Goal: Task Accomplishment & Management: Complete application form

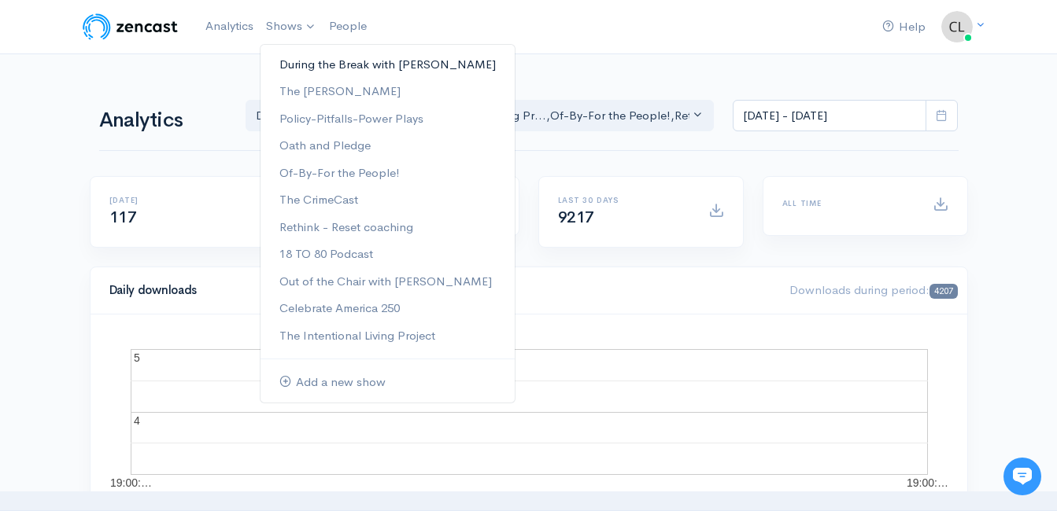
click at [307, 64] on link "During the Break with [PERSON_NAME]" at bounding box center [387, 65] width 254 height 28
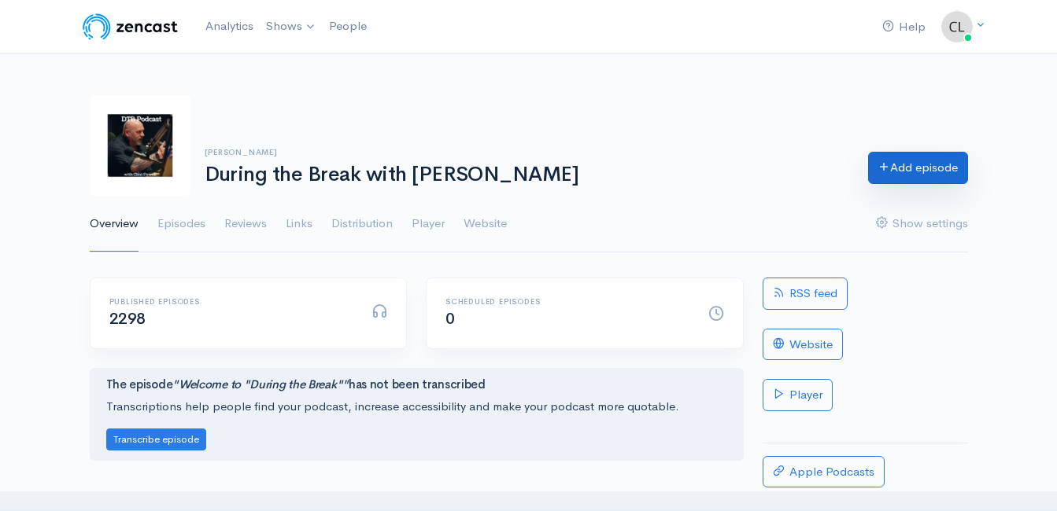
click at [937, 179] on link "Add episode" at bounding box center [918, 168] width 100 height 32
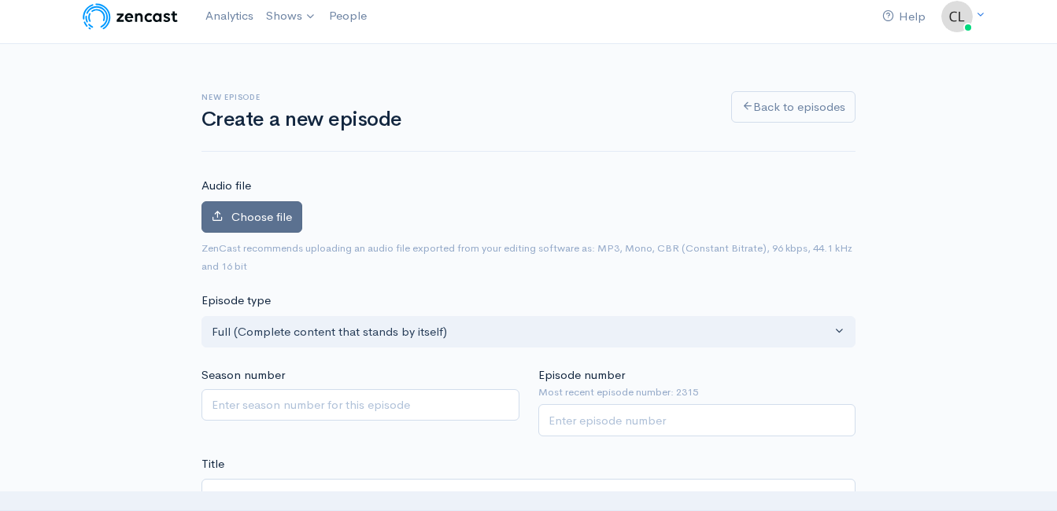
click at [249, 216] on span "Choose file" at bounding box center [261, 216] width 61 height 15
click at [0, 0] on input "Choose file" at bounding box center [0, 0] width 0 height 0
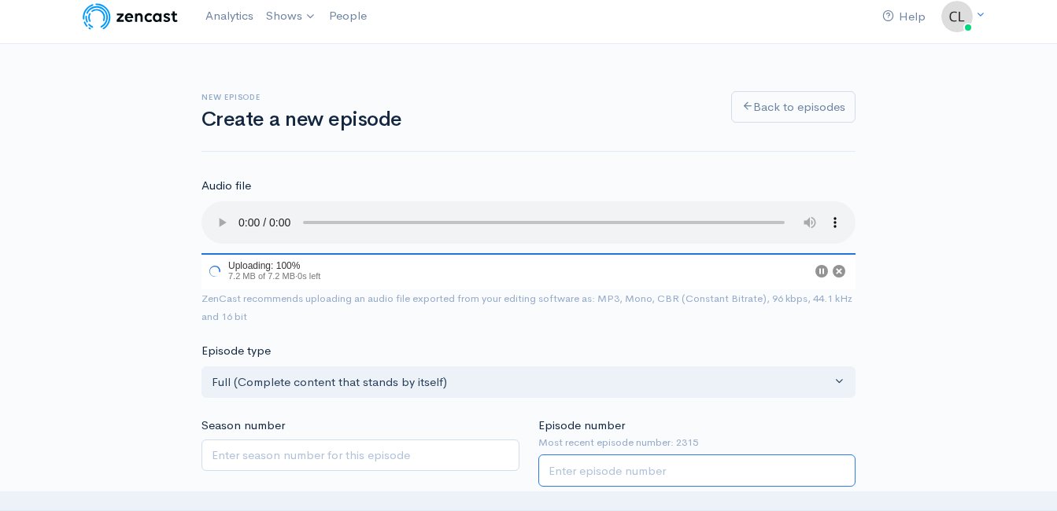
drag, startPoint x: 626, startPoint y: 471, endPoint x: 614, endPoint y: 464, distance: 13.8
click at [628, 471] on input "Episode number" at bounding box center [697, 471] width 318 height 32
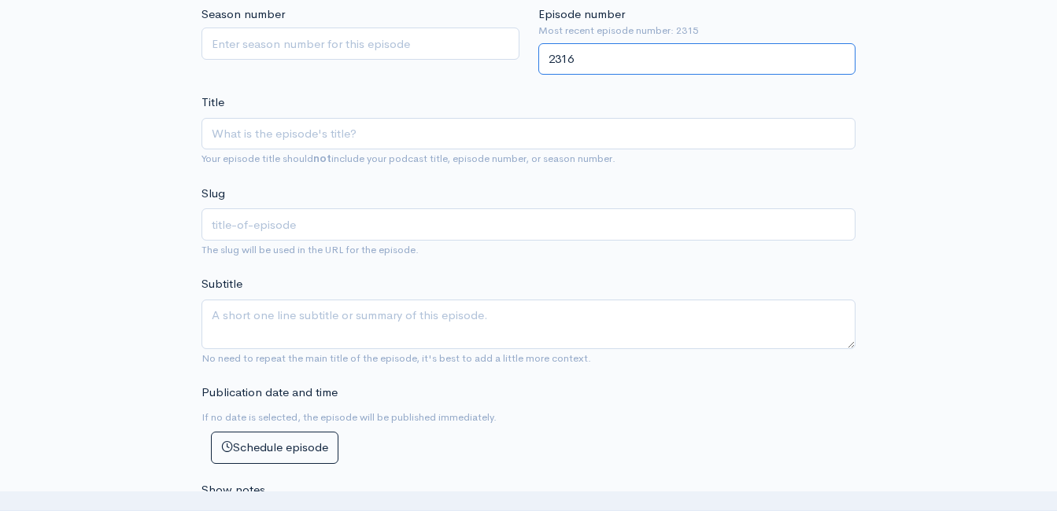
scroll to position [472, 0]
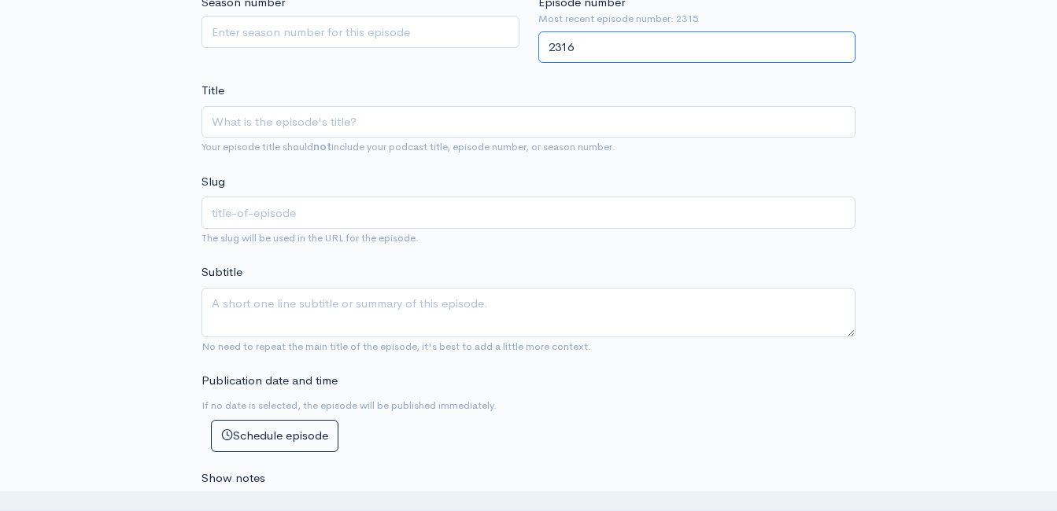
type input "2316"
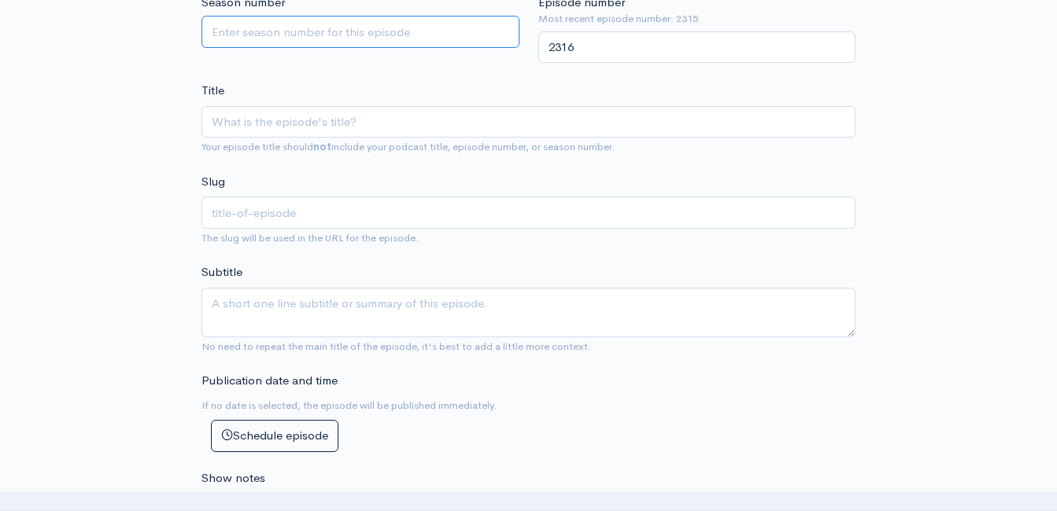
drag, startPoint x: 514, startPoint y: 63, endPoint x: 512, endPoint y: 82, distance: 18.9
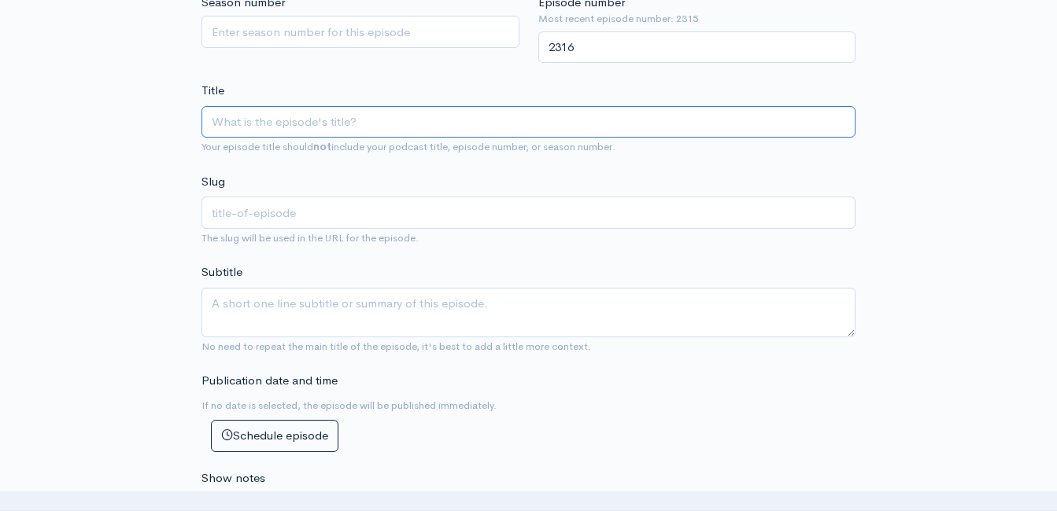
click at [513, 123] on input "Title" at bounding box center [528, 122] width 654 height 32
type input "S"
type input "s"
type input "Sc"
type input "sc"
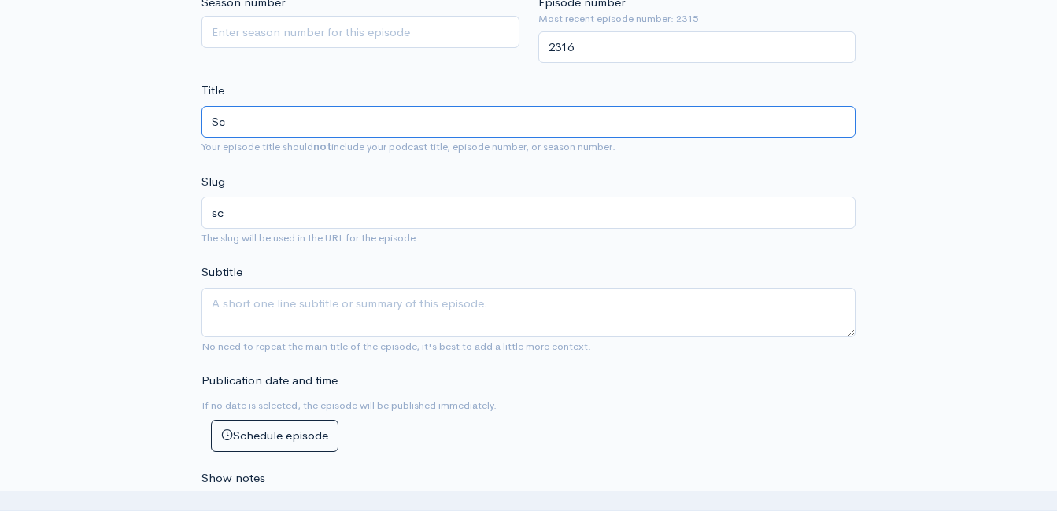
type input "Sce"
type input "sce"
type input "Scen"
type input "scen"
type input "Sceni"
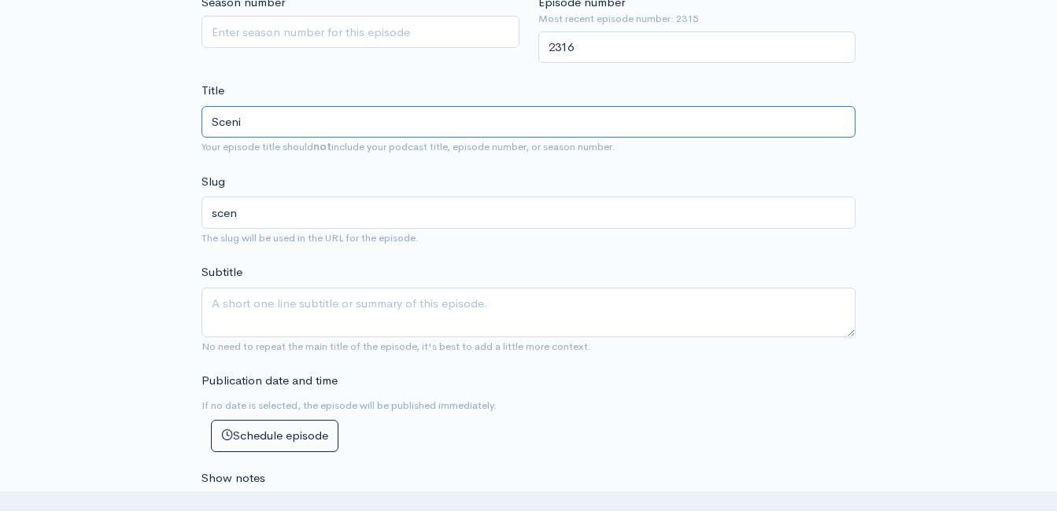
type input "sceni"
type input "Scenic"
type input "scenic"
type input "Scenic ci"
type input "scenic-ci"
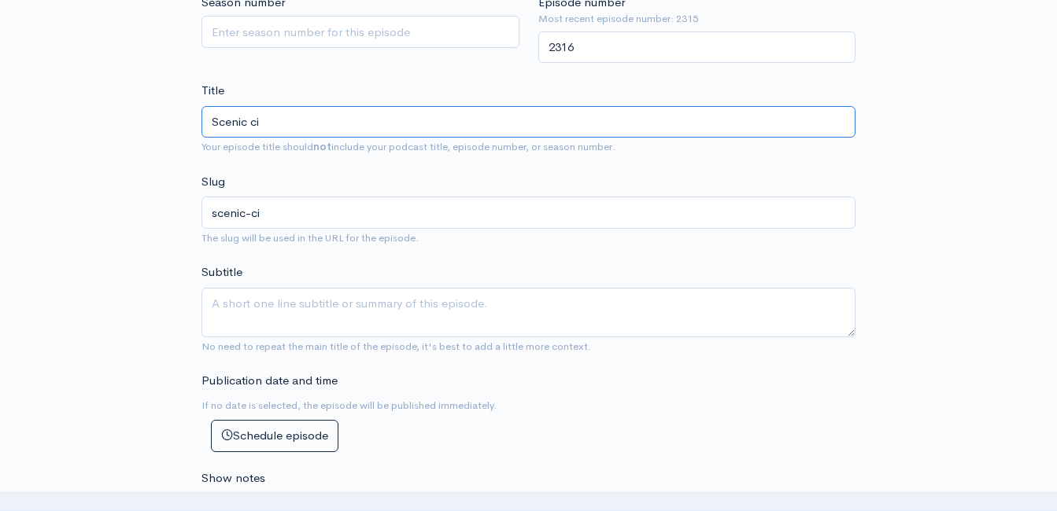
type input "Scenic cit"
type input "scenic-cit"
type input "Scenic city"
type input "scenic-city"
type input "Scenic cit"
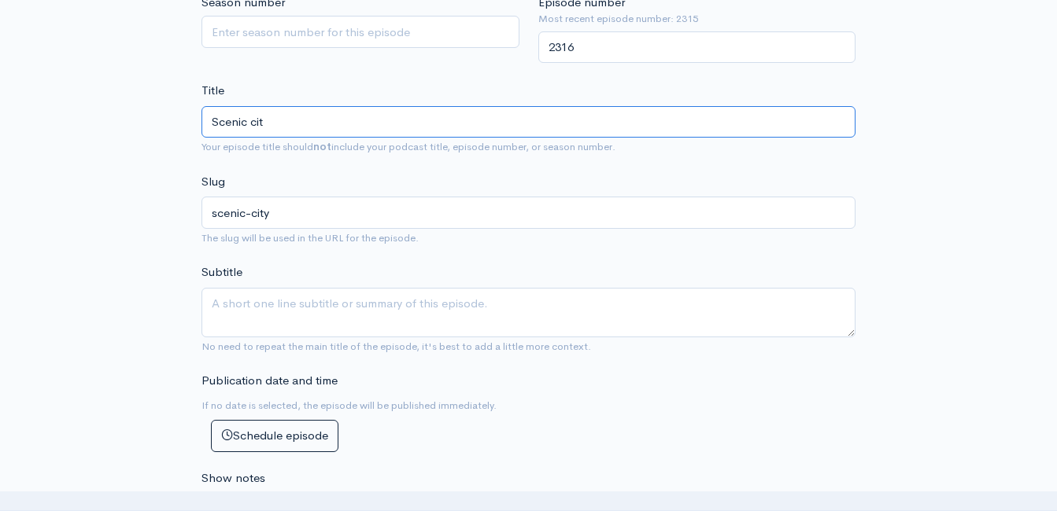
type input "scenic-cit"
type input "Scenic ci"
type input "scenic-ci"
type input "Scenic c"
type input "scenic-c"
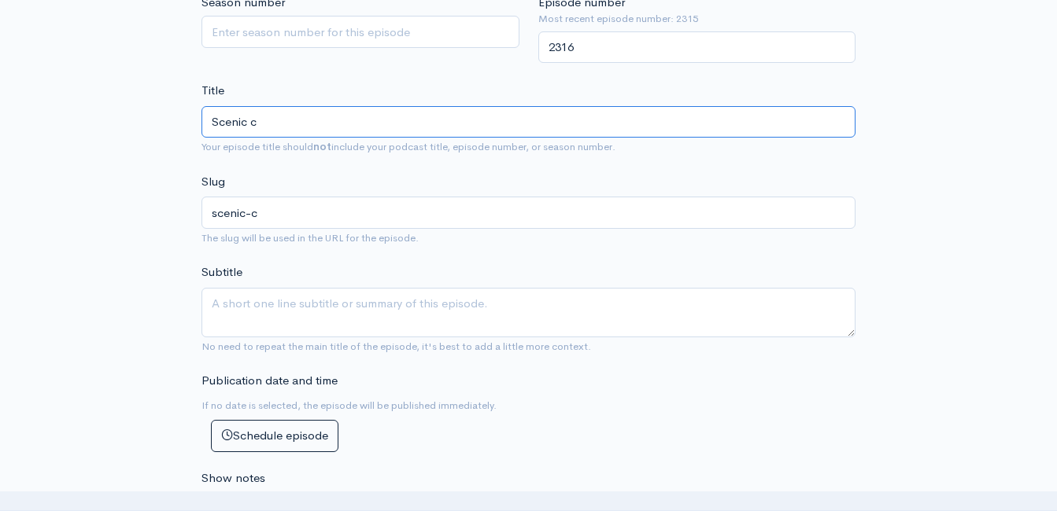
type input "Scenic"
type input "scenic"
type input "Scenic c"
type input "scenic-c"
type input "Scenic ci"
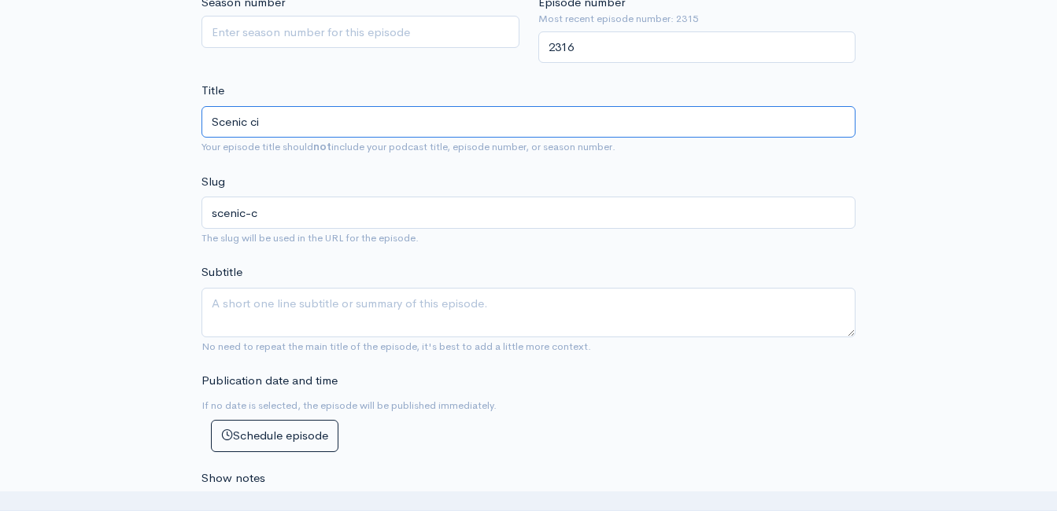
type input "scenic-ci"
type input "Scenic cit"
type input "scenic-cit"
type input "Scenic city"
type input "scenic-city"
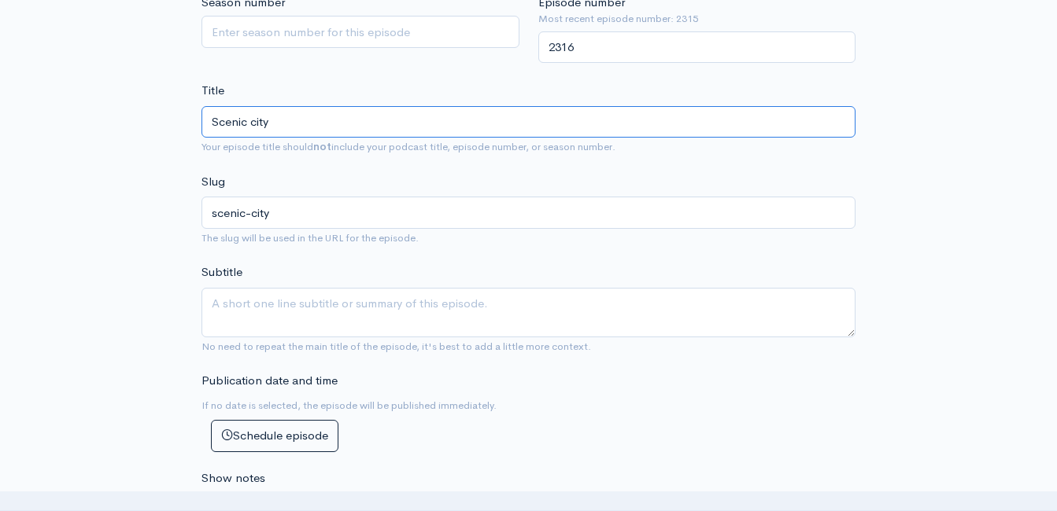
type input "Scenic cit"
type input "scenic-cit"
type input "Scenic ci"
type input "scenic-ci"
type input "Scenic c"
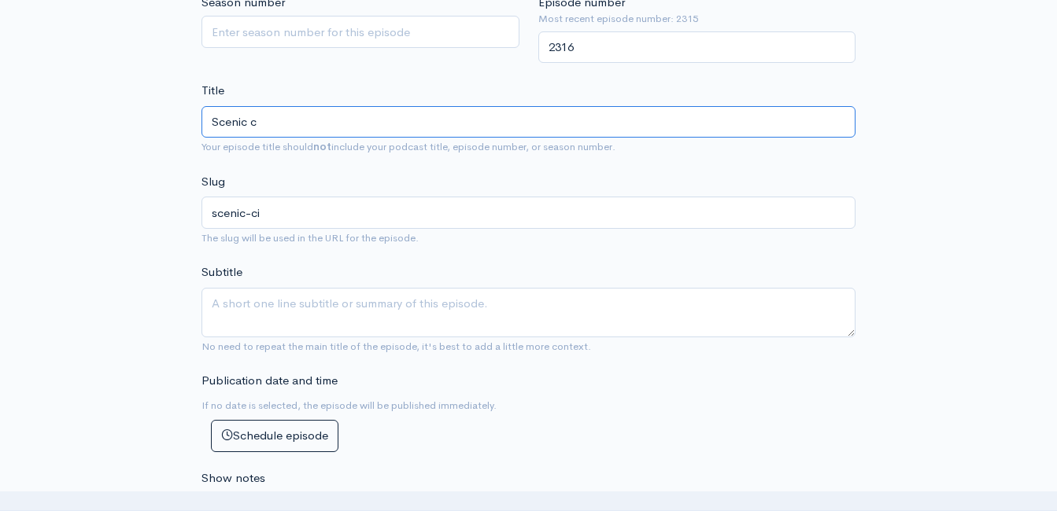
type input "scenic-c"
type input "Scenic"
type input "scenic"
type input "Scenic C"
type input "scenic-c"
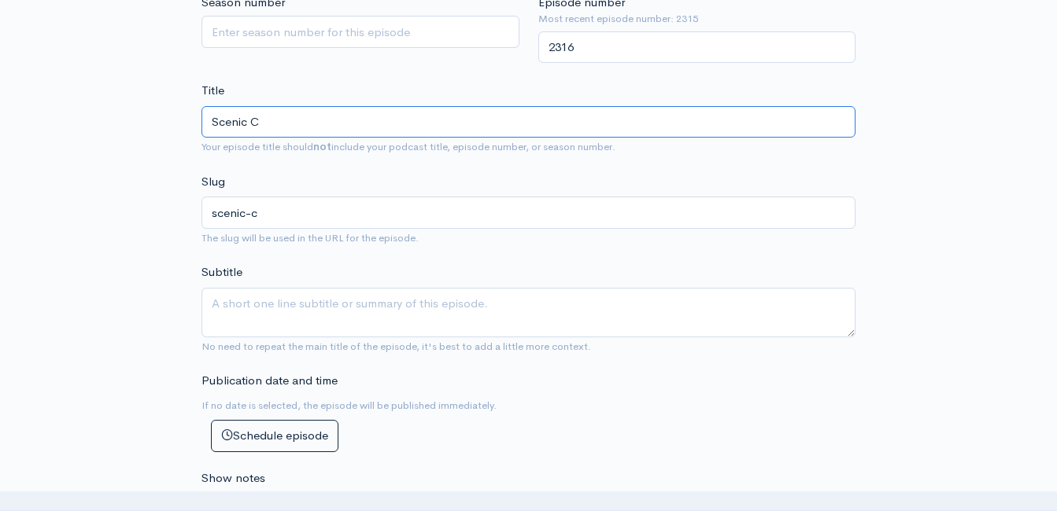
type input "Scenic Ci"
type input "scenic-ci"
type input "Scenic Cit"
type input "scenic-cit"
type input "Scenic City"
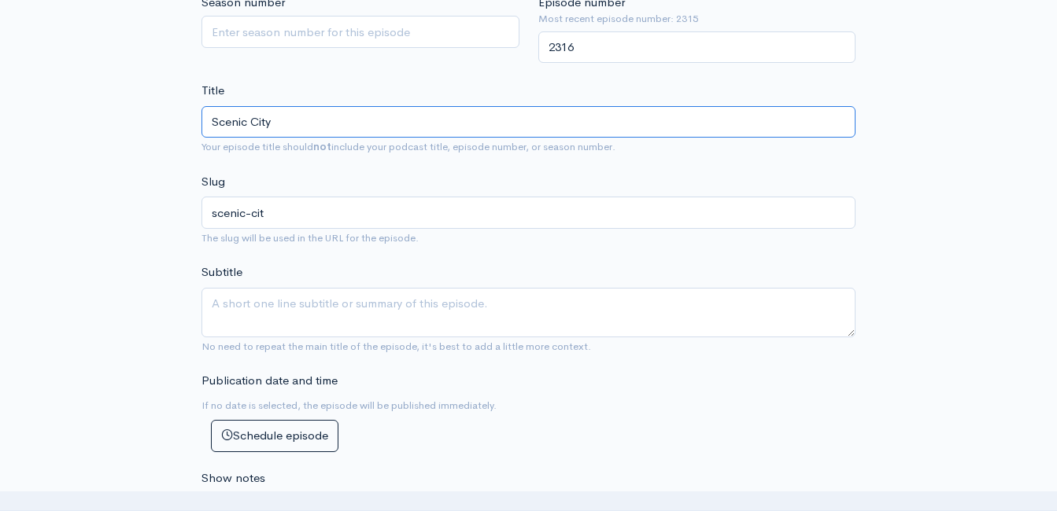
type input "scenic-city"
type input "Scenic City S"
type input "scenic-city-s"
type input "Scenic City Spo"
type input "scenic-city-[GEOGRAPHIC_DATA]"
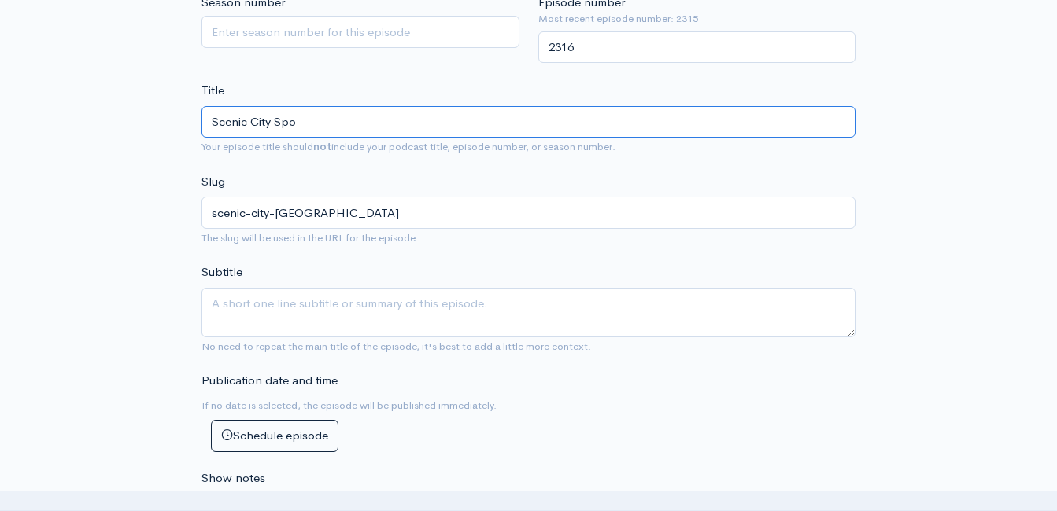
type input "Scenic City Spot"
type input "scenic-city-spot"
type input "Scenic City Spotf"
type input "scenic-city-spotf"
type input "Scenic City Spot"
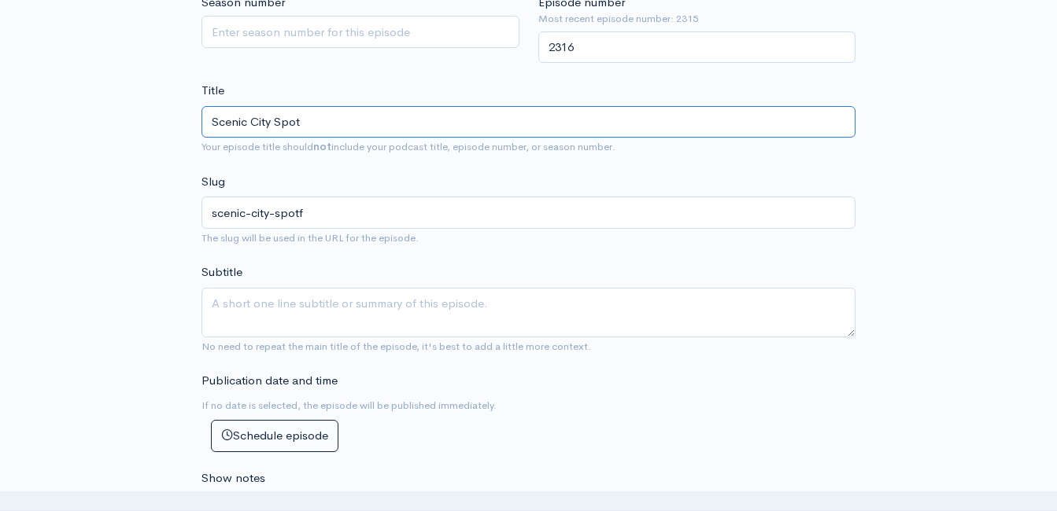
type input "scenic-city-spot"
type input "Scenic City Spotli"
type input "scenic-city-spotli"
type input "Scenic City Spotlig"
type input "scenic-city-spotlig"
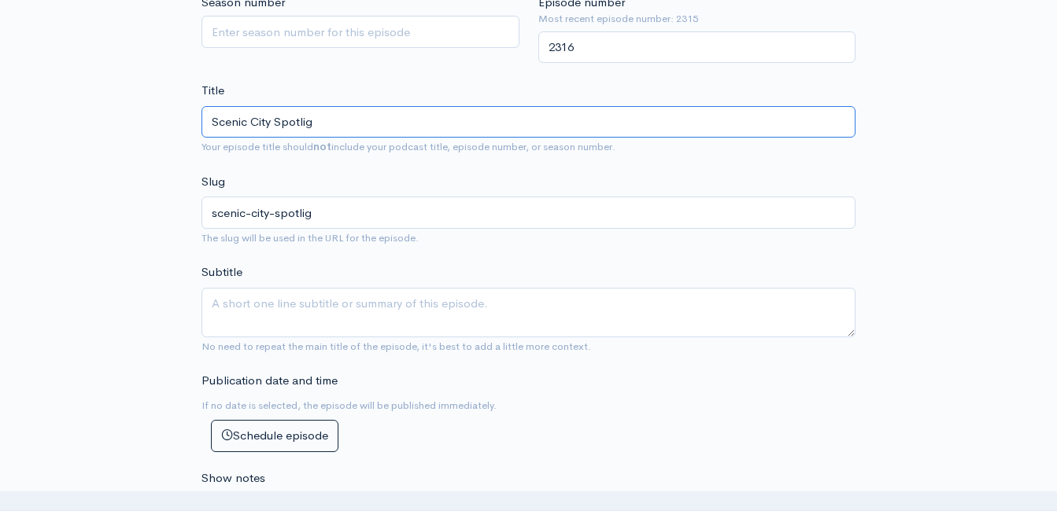
type input "Scenic City Spotligh"
type input "scenic-city-spotligh"
type input "Scenic City Spotlight"
type input "scenic-city-spotlight"
type input "Scenic City Spotlight H"
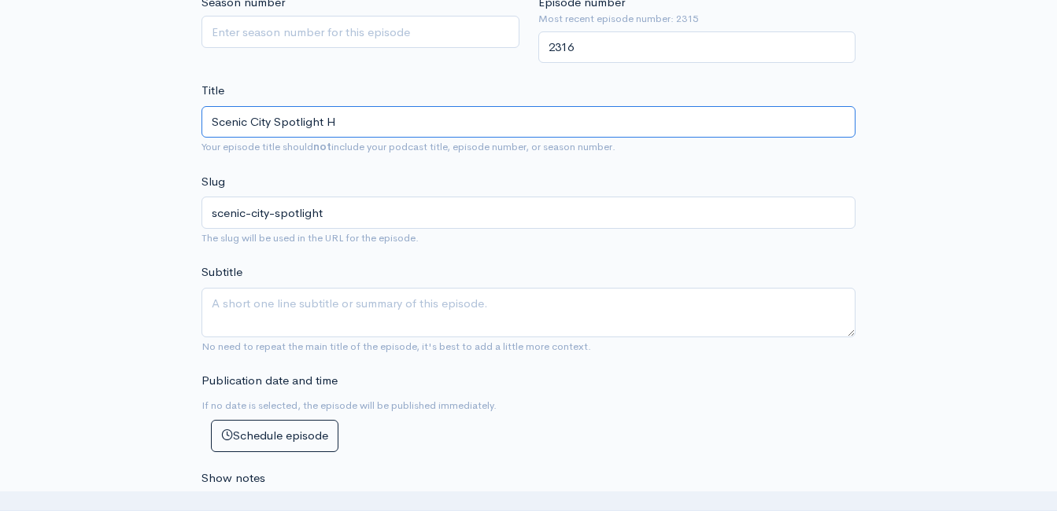
type input "scenic-city-spotlight-h"
type input "Scenic City Spotlight Ho"
type input "scenic-city-spotlight-ho"
type input "Scenic City Spotlight Hos"
type input "scenic-city-spotlight-hos"
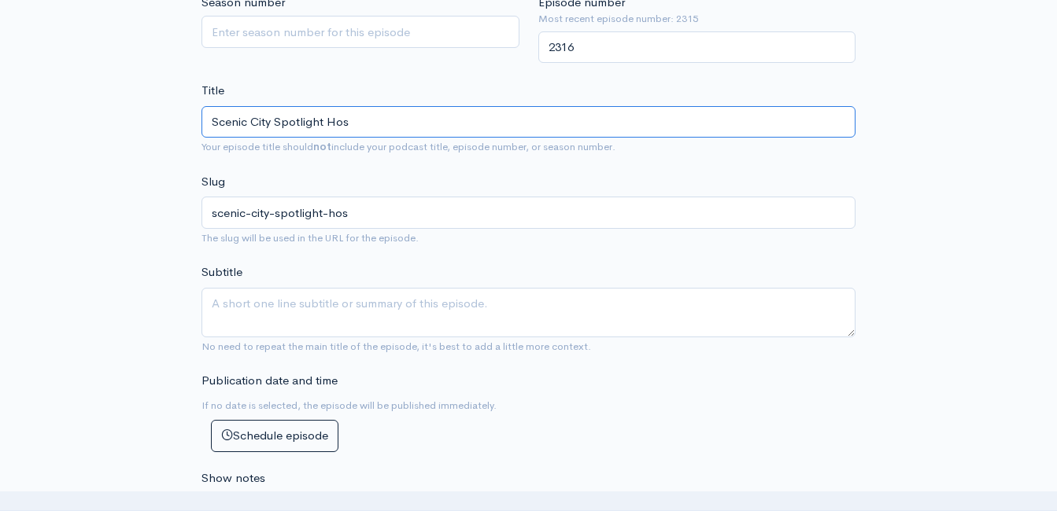
type input "Scenic City Spotlight Host"
type input "scenic-city-spotlight-host"
type input "Scenic City Spotlight Hoste"
type input "scenic-city-spotlight-hoste"
type input "Scenic City Spotlight Hosted"
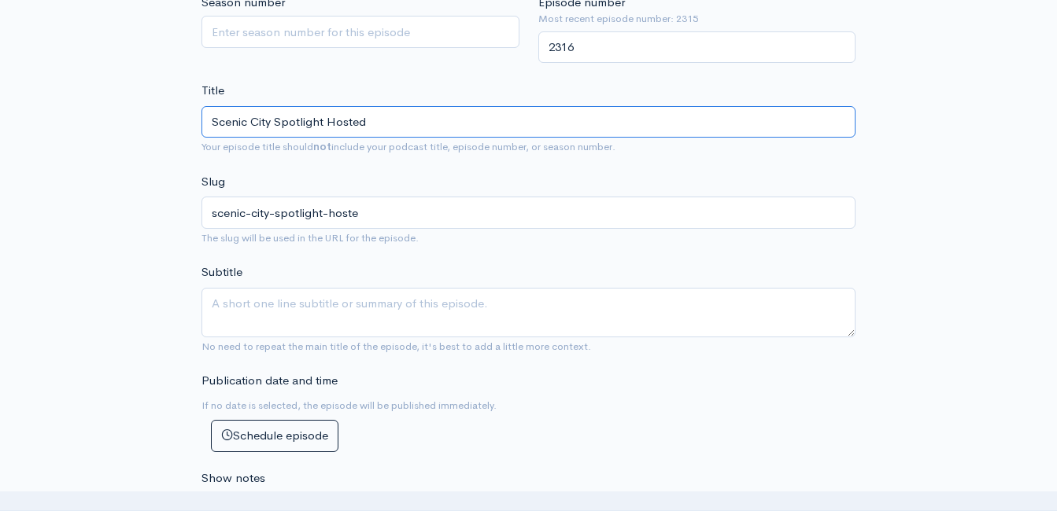
type input "scenic-city-spotlight-hosted"
type input "Scenic City Spotlight Hosted b"
type input "scenic-city-spotlight-hosted-b"
type input "Scenic City Spotlight Hosted by"
type input "scenic-city-spotlight-hosted-by"
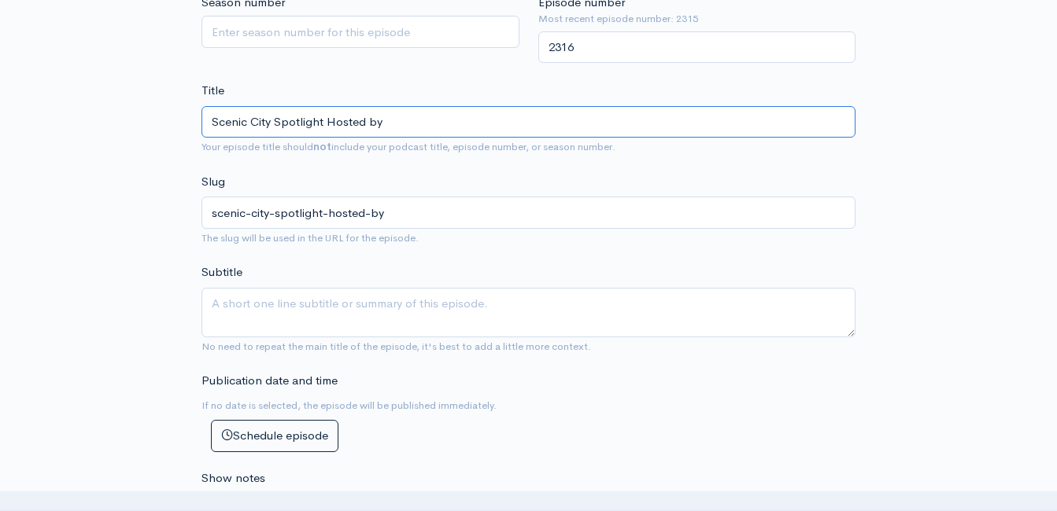
type input "Scenic City Spotlight Hosted by G"
type input "scenic-city-spotlight-hosted-by-g"
type input "Scenic City Spotlight Hosted by Ga"
type input "scenic-city-spotlight-hosted-by-ga"
type input "Scenic City Spotlight Hosted by Gar"
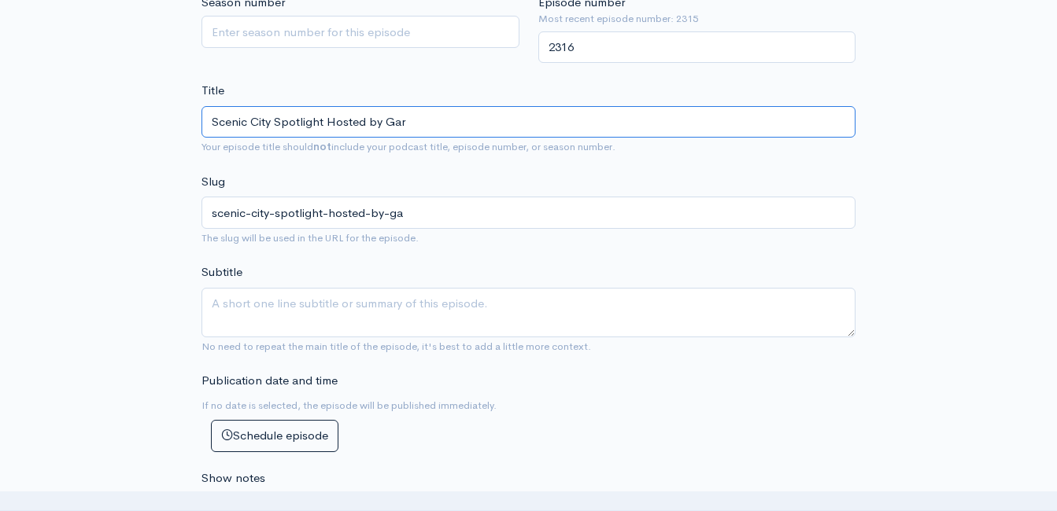
type input "scenic-city-spotlight-hosted-by-[PERSON_NAME]"
type input "Scenic City Spotlight Hosted by [PERSON_NAME]"
type input "scenic-city-spotlight-hosted-by-[PERSON_NAME]"
type input "Scenic City Spotlight Hosted by [PERSON_NAME]"
type input "scenic-city-spotlight-hosted-by-[PERSON_NAME]"
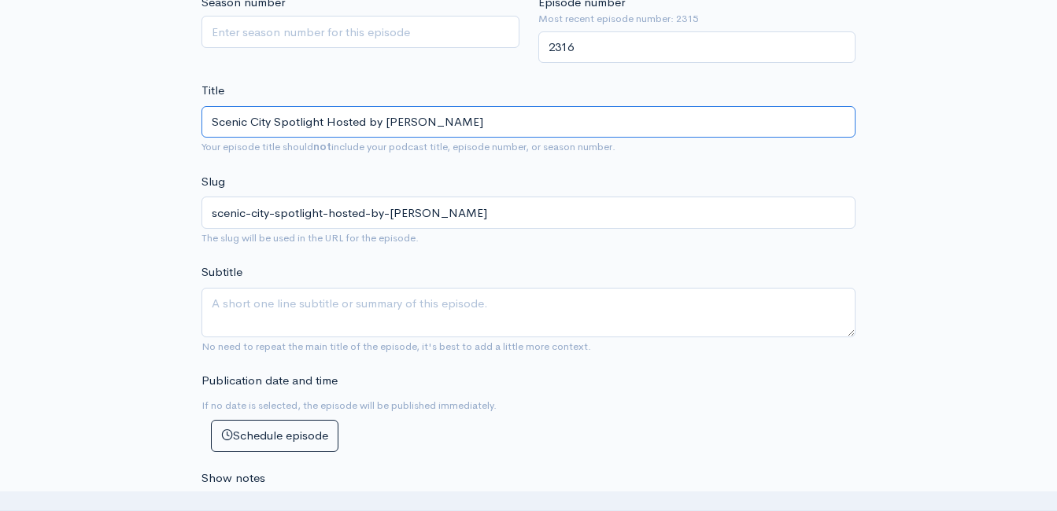
type input "Scenic City Spotlight Hosted by [PERSON_NAME]"
type input "scenic-city-spotlight-hosted-by-[PERSON_NAME]"
type input "Scenic City Spotlight Hosted by [PERSON_NAME]"
type input "scenic-city-spotlight-hosted-by-[PERSON_NAME]"
type input "Scenic City Spotlight Hosted by [PERSON_NAME]"
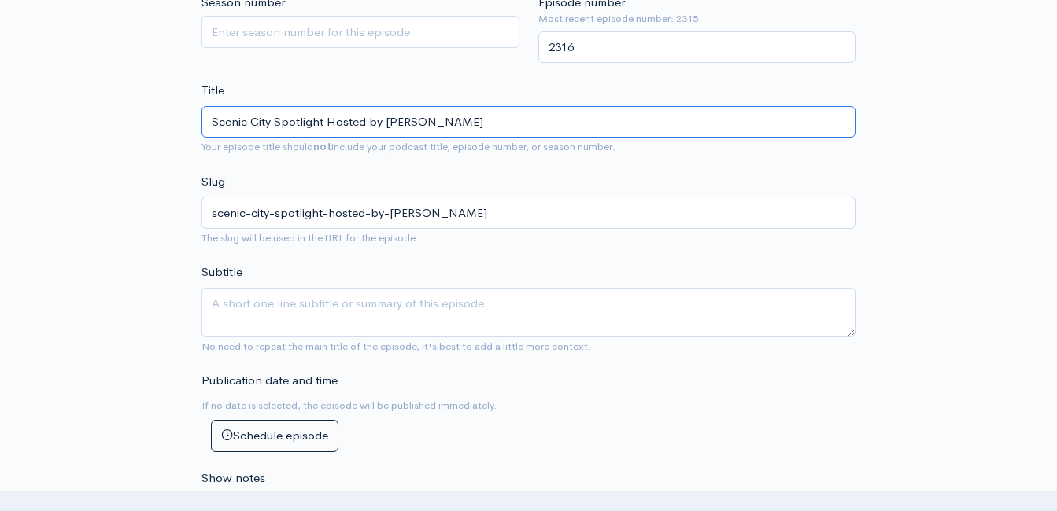
type input "scenic-city-spotlight-hosted-by-[PERSON_NAME]"
type input "Scenic City Spotlight Hosted by [PERSON_NAME]"
type input "scenic-city-spotlight-hosted-by-[PERSON_NAME]"
type input "Scenic City Spotlight Hosted by [PERSON_NAME]"
type input "scenic-city-spotlight-hosted-by-[PERSON_NAME]"
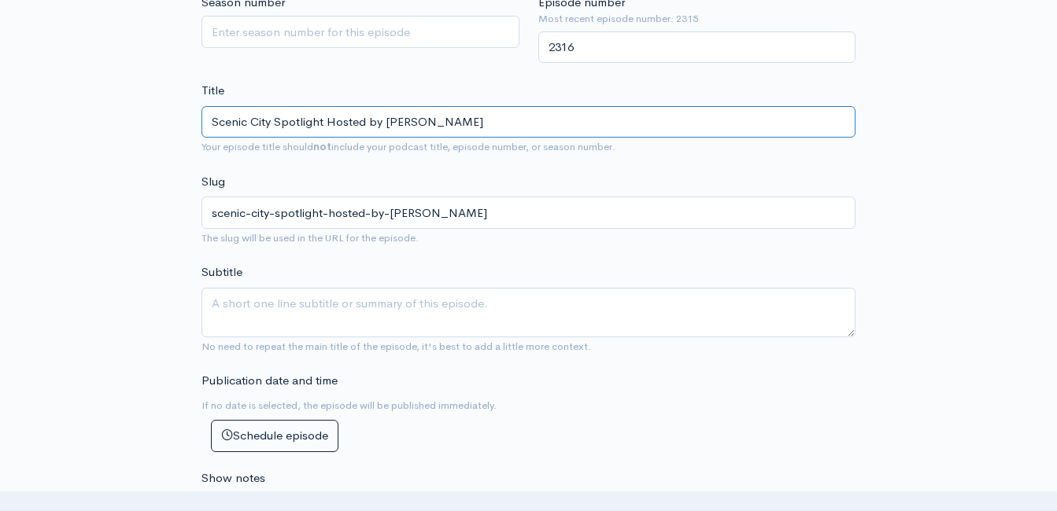
type input "Scenic City Spotlight Hosted by [PERSON_NAME]"
type input "scenic-city-spotlight-hosted-by-[PERSON_NAME]"
type input "Scenic City Spotlight Hosted by [PERSON_NAME]"
type input "scenic-city-spotlight-hosted-by-[PERSON_NAME]"
type input "Scenic City Spotlight Hosted by [PERSON_NAME]"
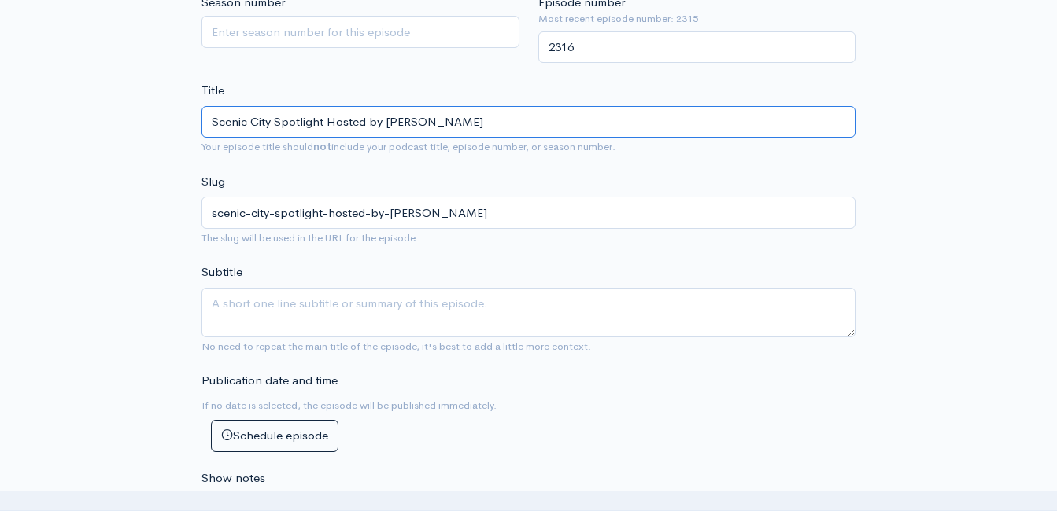
type input "scenic-city-spotlight-hosted-by-[PERSON_NAME]"
type input "Scenic City Spotlight Hosted by [PERSON_NAME] Co"
type input "scenic-city-spotlight-hosted-by-[PERSON_NAME]"
type input "Scenic City Spotlight Hosted by [PERSON_NAME] Col"
type input "scenic-city-spotlight-hosted-by-[PERSON_NAME]"
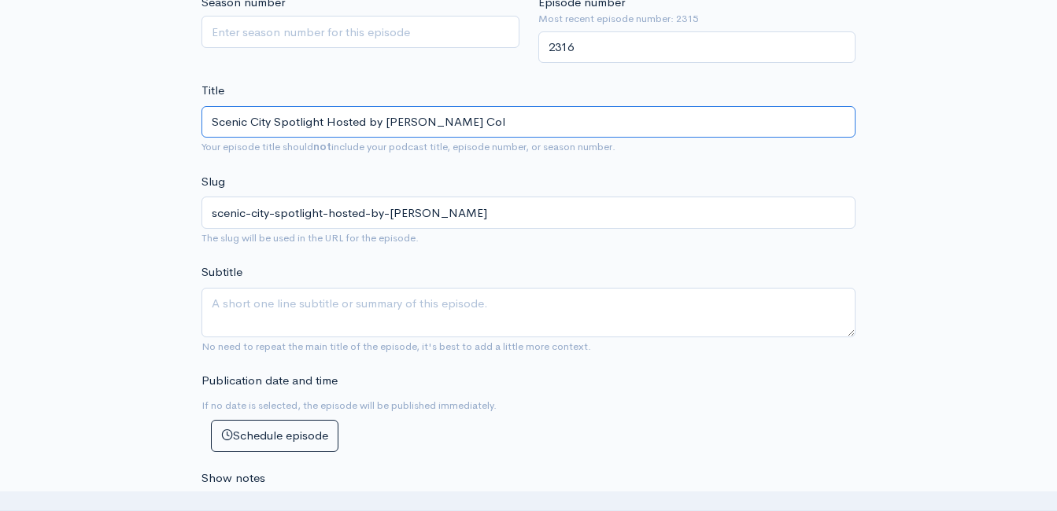
type input "Scenic City Spotlight Hosted by [PERSON_NAME]"
type input "scenic-city-spotlight-hosted-by-[PERSON_NAME]"
type input "Scenic City Spotlight Hosted by [PERSON_NAME] [PERSON_NAME]"
type input "scenic-city-spotlight-hosted-by-[PERSON_NAME]"
type input "Scenic City Spotlight Hosted by [PERSON_NAME]"
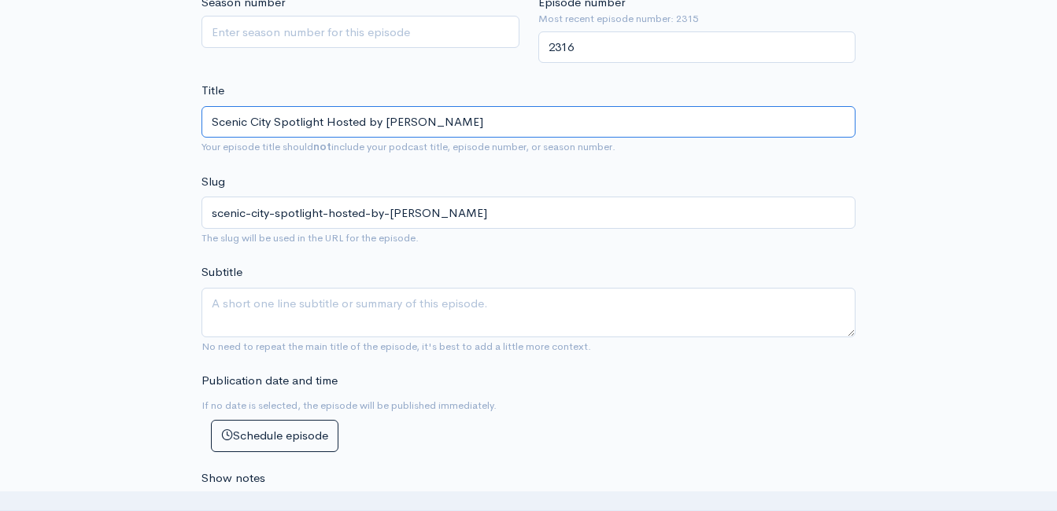
type input "scenic-city-spotlight-hosted-by-[PERSON_NAME]"
type input "Scenic City Spotlight Hosted by [PERSON_NAME] Collab! T"
type input "scenic-city-spotlight-hosted-by-[PERSON_NAME]-t"
type input "Scenic City Spotlight Hosted by [PERSON_NAME] Collab! Tha"
type input "scenic-city-spotlight-hosted-by-[PERSON_NAME]"
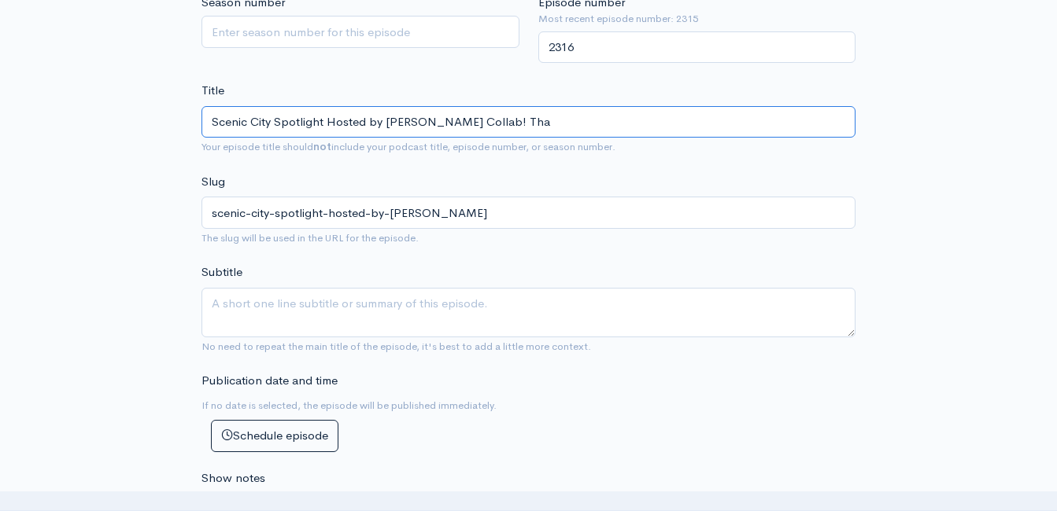
type input "Scenic City Spotlight Hosted by [PERSON_NAME] Collab! Than"
type input "scenic-city-spotlight-hosted-by-[PERSON_NAME]-than"
type input "Scenic City Spotlight Hosted by [PERSON_NAME] Collab! Thanks"
type input "scenic-city-spotlight-hosted-by-[PERSON_NAME]-thanks"
type input "Scenic City Spotlight Hosted by [PERSON_NAME] Collab! Thanks f"
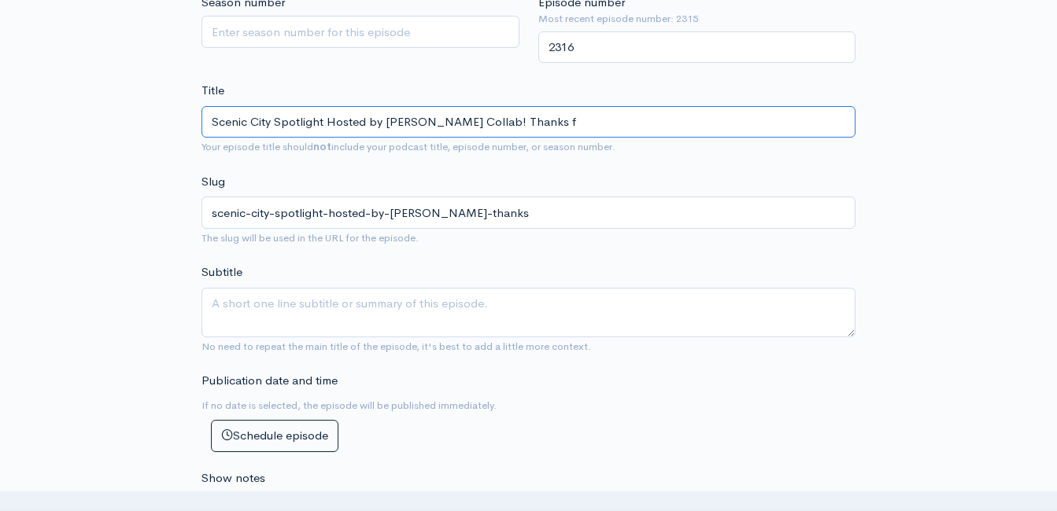
type input "scenic-city-spotlight-hosted-by-[PERSON_NAME]-thanks-f"
type input "Scenic City Spotlight Hosted by [PERSON_NAME] Collab! Thanks fo"
type input "scenic-city-spotlight-hosted-by-[PERSON_NAME]-thanks-[PERSON_NAME]"
type input "Scenic City Spotlight Hosted by [PERSON_NAME] Collab! Thanks for"
type input "scenic-city-spotlight-hosted-by-[PERSON_NAME]-thanks-for"
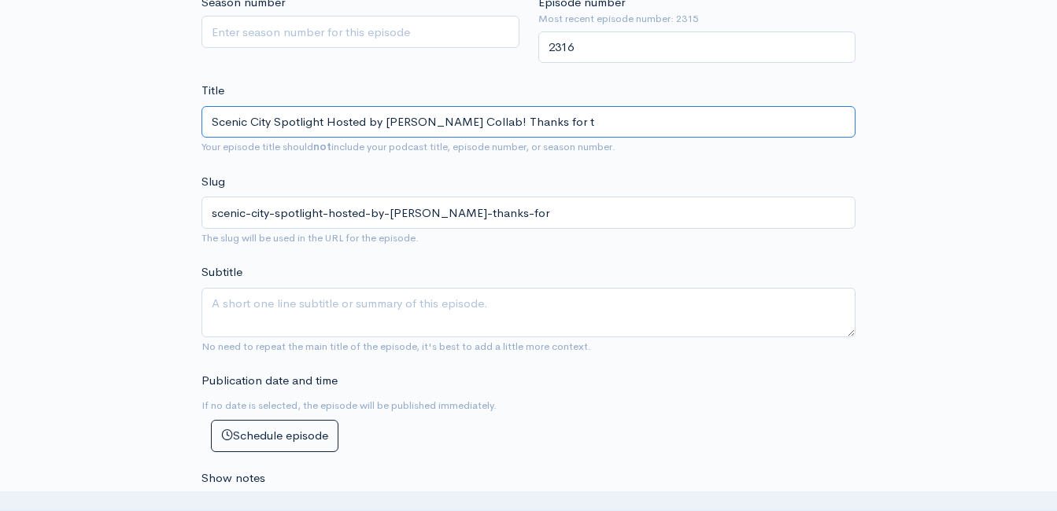
type input "Scenic City Spotlight Hosted by [PERSON_NAME] Collab! Thanks for th"
type input "scenic-city-spotlight-hosted-by-[PERSON_NAME]-thanks-for-th"
type input "Scenic City Spotlight Hosted by [PERSON_NAME] Collab! Thanks for the"
type input "scenic-city-spotlight-hosted-by-[PERSON_NAME]-thanks-for-the"
type input "Scenic City Spotlight Hosted by [PERSON_NAME] Collab! Thanks for the In"
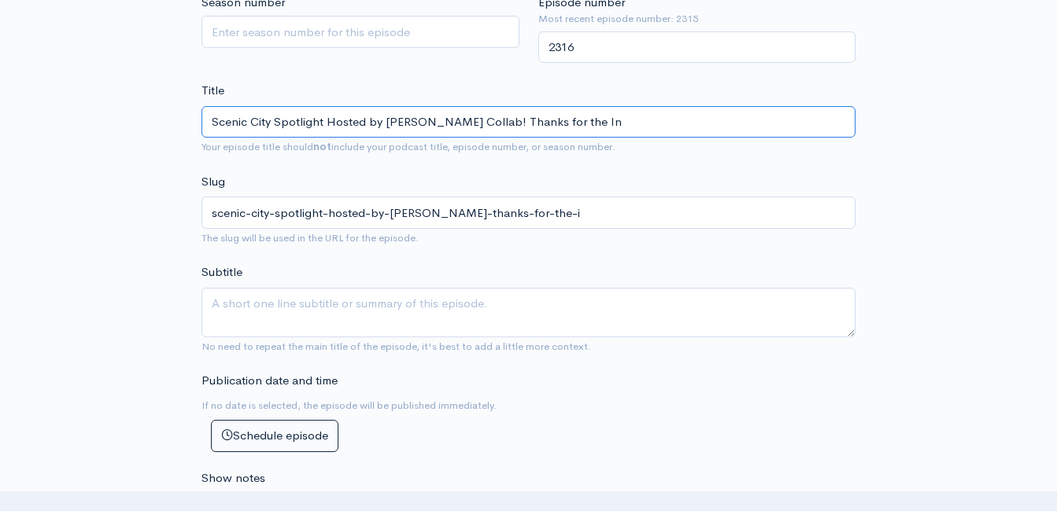
type input "scenic-city-spotlight-hosted-by-[PERSON_NAME]-thanks-for-the-in"
type input "Scenic City Spotlight Hosted by [PERSON_NAME] Collab! Thanks for the Inv"
type input "scenic-city-spotlight-hosted-by-[PERSON_NAME]-thanks-for-the-inv"
type input "Scenic City Spotlight Hosted by [PERSON_NAME] Collab! Thanks for the Invi"
type input "scenic-city-spotlight-hosted-by-[PERSON_NAME]-thanks-for-the-invi"
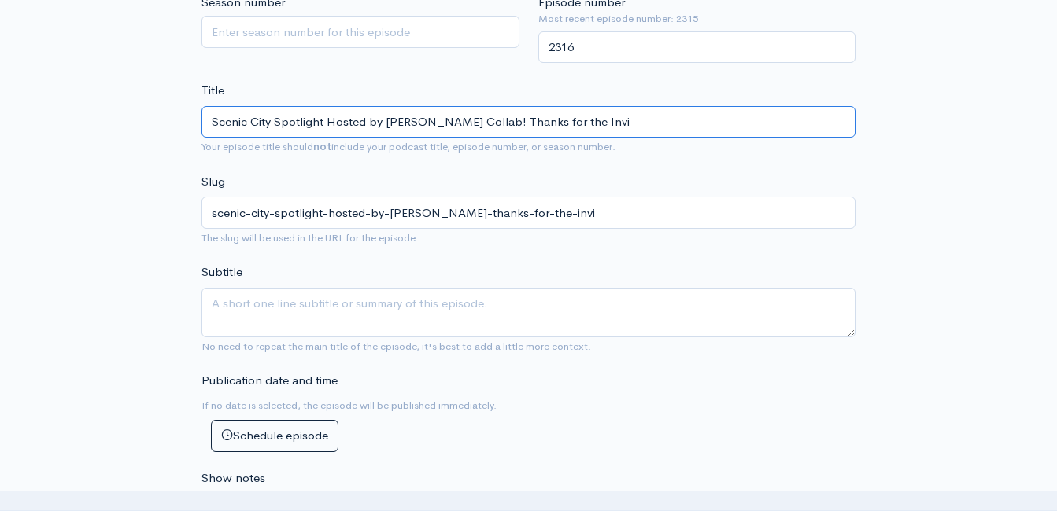
type input "Scenic City Spotlight Hosted by [PERSON_NAME] Collab! Thanks for the Invit"
type input "scenic-city-spotlight-hosted-by-[PERSON_NAME]-thanks-for-the-invit"
type input "Scenic City Spotlight Hosted by [PERSON_NAME] Collab! Thanks for the Invite"
type input "scenic-city-spotlight-hosted-by-[PERSON_NAME]-thanks-for-the-invite"
type input "Scenic City Spotlight Hosted by [PERSON_NAME] Collab! Thanks for the Invite G"
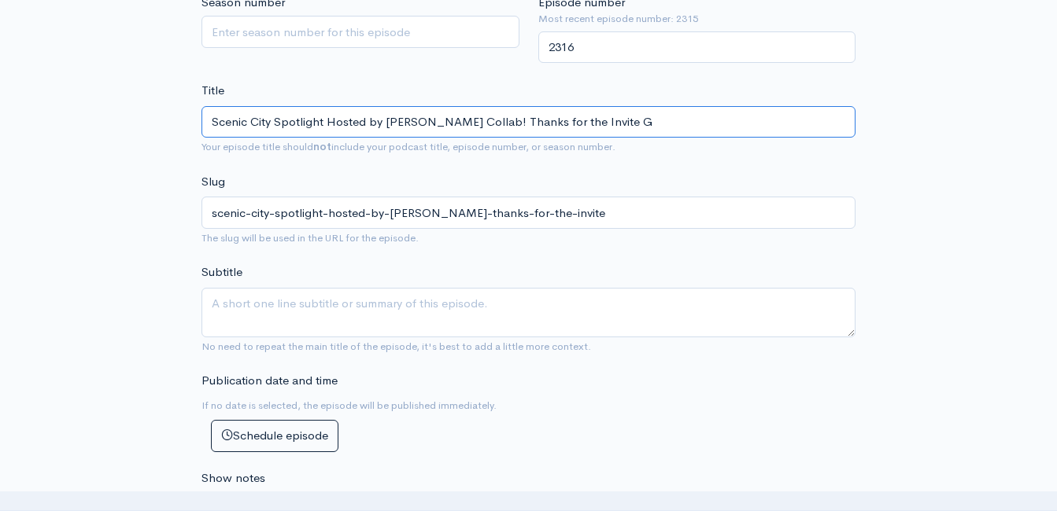
type input "scenic-city-spotlight-hosted-by-[PERSON_NAME]-thanks-for-the-invite-g"
type input "Scenic City Spotlight Hosted by [PERSON_NAME] Collab! Thanks for the Invite Ga"
type input "scenic-city-spotlight-hosted-by-[PERSON_NAME]-thanks-for-the-invite-ga"
type input "Scenic City Spotlight Hosted by [PERSON_NAME] Collab! Thanks for the Invite Gar"
type input "scenic-city-spotlight-hosted-by-[PERSON_NAME]-thanks-for-the-invite-[PERSON_NAM…"
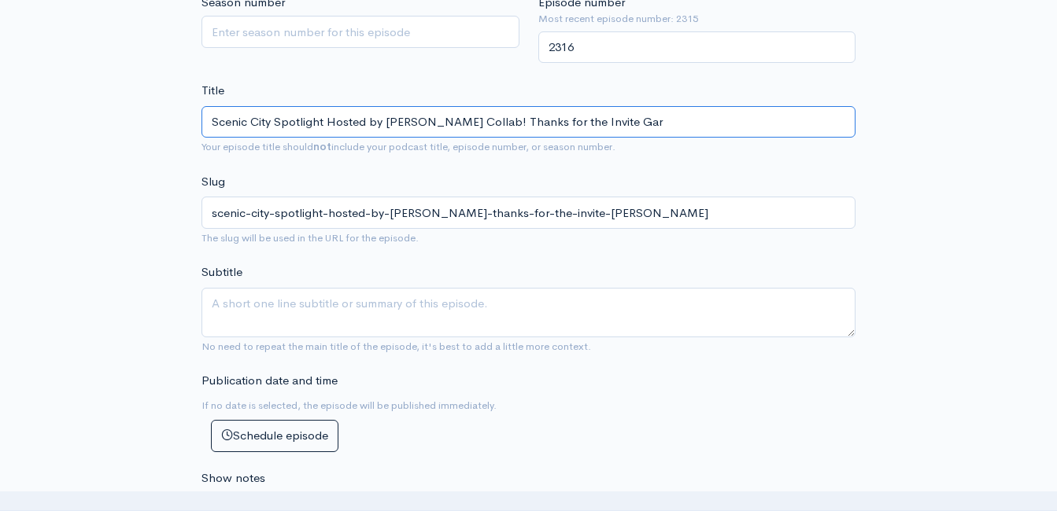
type input "Scenic City Spotlight Hosted by [PERSON_NAME] Collab! Thanks for the Invite [PE…"
type input "scenic-city-spotlight-hosted-by-[PERSON_NAME]-thanks-for-the-invite-[PERSON_NAM…"
type input "Scenic City Spotlight Hosted by [PERSON_NAME] Collab! Thanks for the Invite [PE…"
type input "scenic-city-spotlight-hosted-by-[PERSON_NAME]-thanks-for-the-invite-[PERSON_NAM…"
type input "Scenic City Spotlight Hosted by [PERSON_NAME] Collab! Thanks for the Invite [PE…"
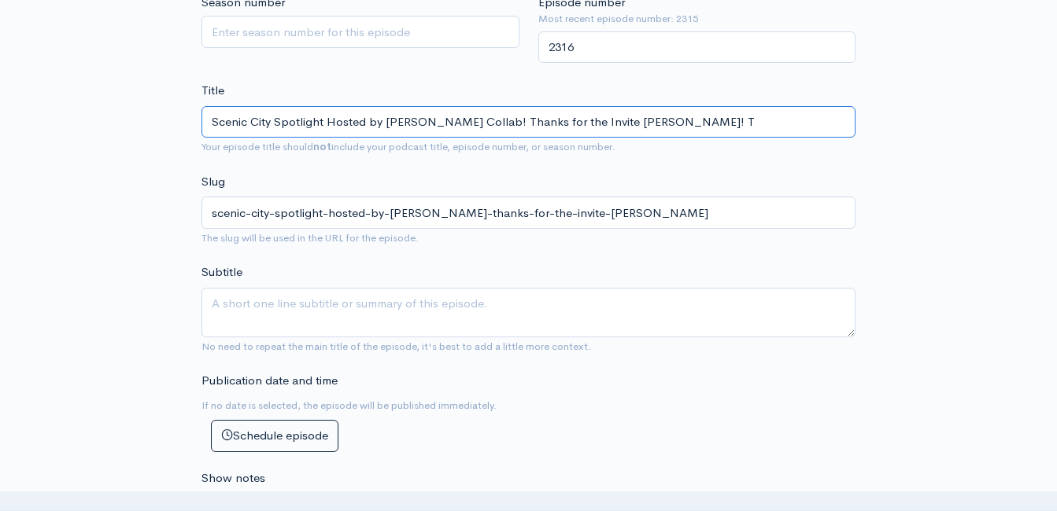
type input "scenic-city-spotlight-hosted-by-[PERSON_NAME]-thanks-for-the-invite-[PERSON_NAM…"
type input "Scenic City Spotlight Hosted by [PERSON_NAME] Collab! Thanks for the Invite [PE…"
type input "scenic-city-spotlight-hosted-by-[PERSON_NAME]-thanks-for-the-invite-[PERSON_NAM…"
type input "Scenic City Spotlight Hosted by [PERSON_NAME] Collab! Thanks for the Invite [PE…"
type input "scenic-city-spotlight-hosted-by-[PERSON_NAME]-thanks-for-the-invite-[PERSON_NAM…"
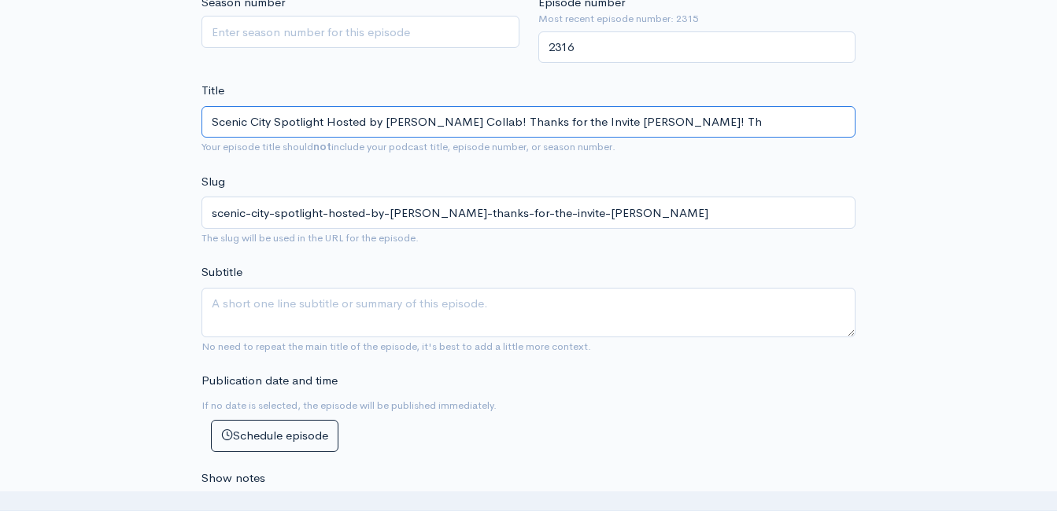
type input "Scenic City Spotlight Hosted by [PERSON_NAME] Collab! Thanks for the Invite [PE…"
type input "scenic-city-spotlight-hosted-by-[PERSON_NAME]-thanks-for-the-invite-[PERSON_NAM…"
type input "Scenic City Spotlight Hosted by [PERSON_NAME] Collab! Thanks for the Invite [PE…"
type input "scenic-city-spotlight-hosted-by-[PERSON_NAME]-thanks-for-the-invite-[PERSON_NAM…"
type input "Scenic City Spotlight Hosted by [PERSON_NAME] Collab! Thanks for the Invite [PE…"
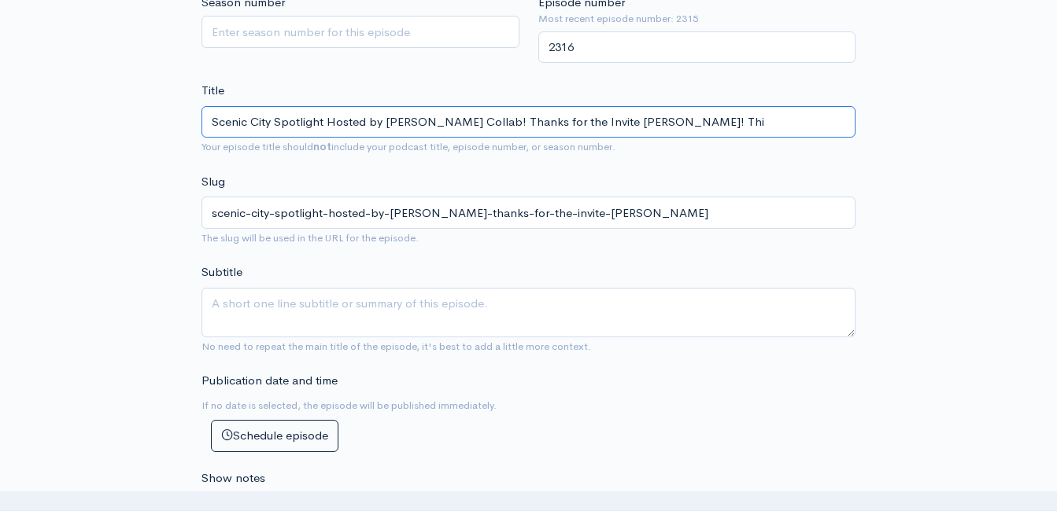
type input "scenic-city-spotlight-hosted-by-[PERSON_NAME]-thanks-for-the-invite-[PERSON_NAM…"
type input "Scenic City Spotlight Hosted by [PERSON_NAME] Collab! Thanks for the Invite [PE…"
type input "scenic-city-spotlight-hosted-by-[PERSON_NAME]-thanks-for-the-invite-[PERSON_NAM…"
type input "Scenic City Spotlight Hosted by [PERSON_NAME] Collab! Thanks for the Invite [PE…"
type input "scenic-city-spotlight-hosted-by-[PERSON_NAME]-thanks-for-the-invite-[PERSON_NAM…"
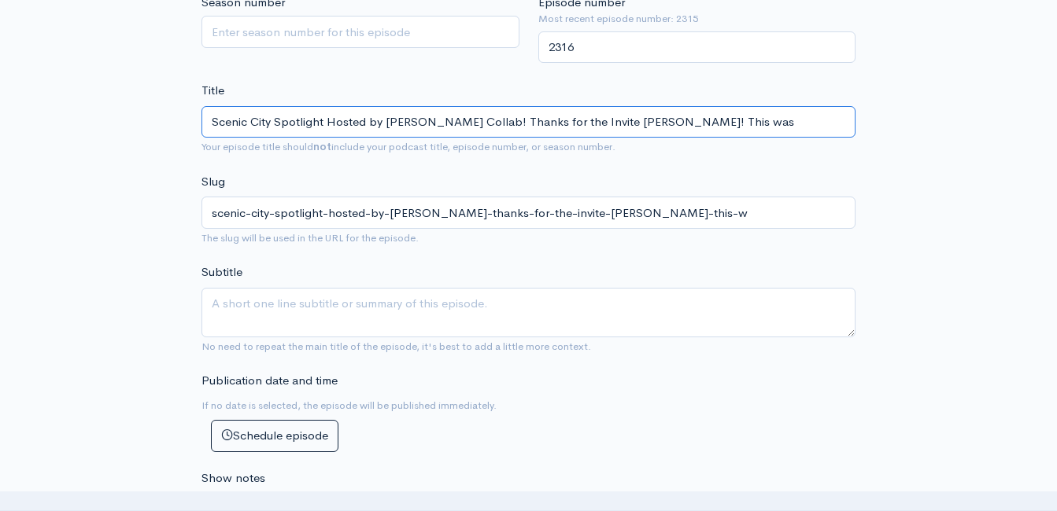
type input "Scenic City Spotlight Hosted by [PERSON_NAME] Collab! Thanks for the Invite [PE…"
type input "scenic-city-spotlight-hosted-by-[PERSON_NAME]-thanks-for-the-invite-[PERSON_NAM…"
type input "Scenic City Spotlight Hosted by [PERSON_NAME] Collab! Thanks for the Invite [PE…"
type input "scenic-city-spotlight-hosted-by-[PERSON_NAME]-thanks-for-the-invite-[PERSON_NAM…"
type input "Scenic City Spotlight Hosted by [PERSON_NAME] Collab! Thanks for the Invite [PE…"
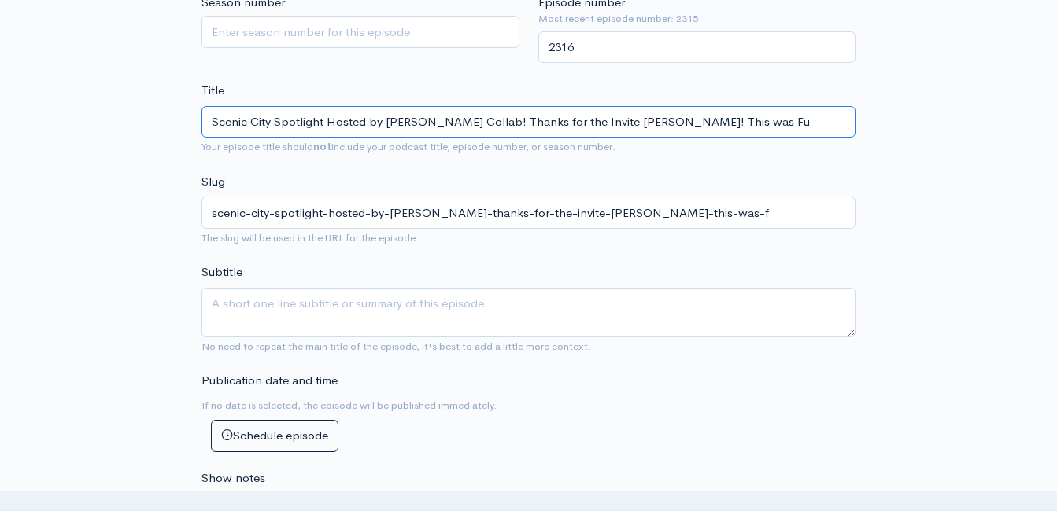
type input "scenic-city-spotlight-hosted-by-[PERSON_NAME]-thanks-for-the-invite-[PERSON_NAM…"
type input "Scenic City Spotlight Hosted by [PERSON_NAME] Collab! Thanks for the Invite [PE…"
type input "scenic-city-spotlight-hosted-by-[PERSON_NAME]-thanks-for-the-invite-[PERSON_NAM…"
type input "Scenic City Spotlight Hosted by [PERSON_NAME] Collab! Thanks for the Invite [PE…"
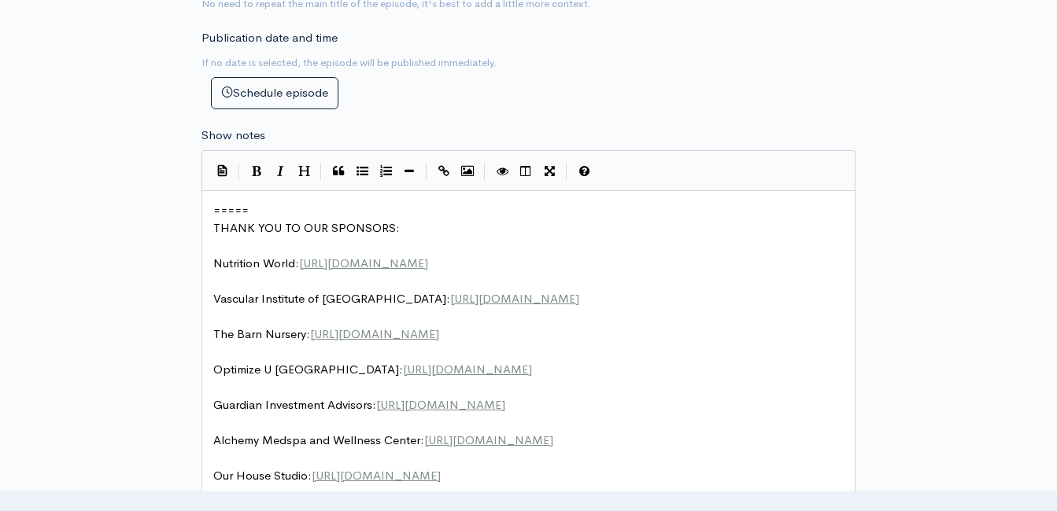
scroll to position [865, 0]
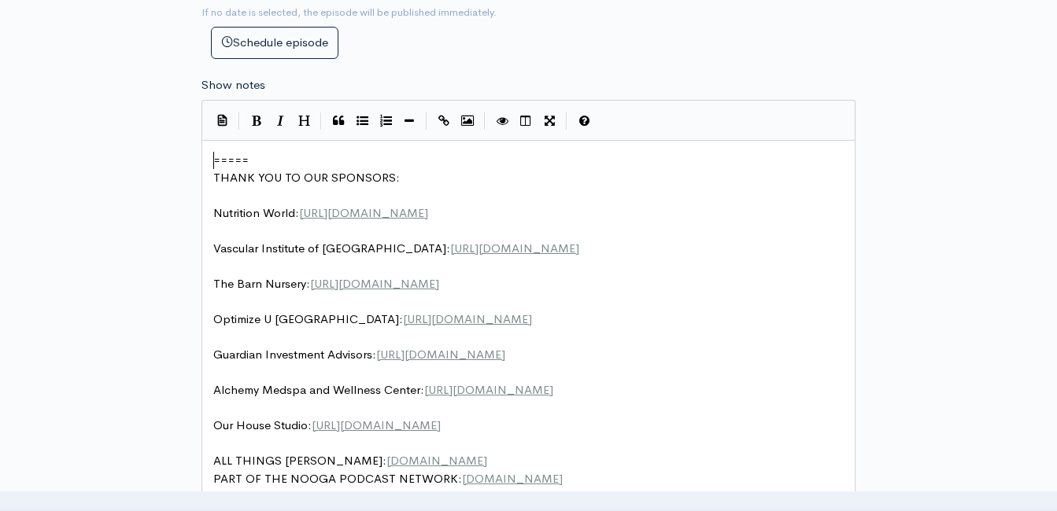
click at [215, 164] on span "=====" at bounding box center [230, 160] width 35 height 15
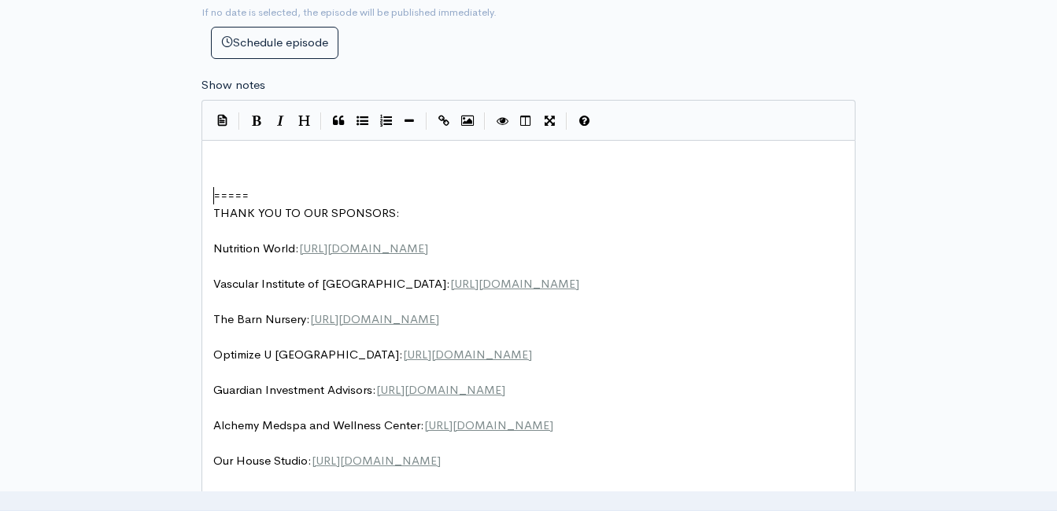
click at [240, 164] on pre "​" at bounding box center [534, 161] width 648 height 18
type textarea "It's w"
type textarea "alwasy"
type textarea "ys fun talking with [PERSON_NAME] - but this time....I was ON"
type textarea "on HIS platform -"
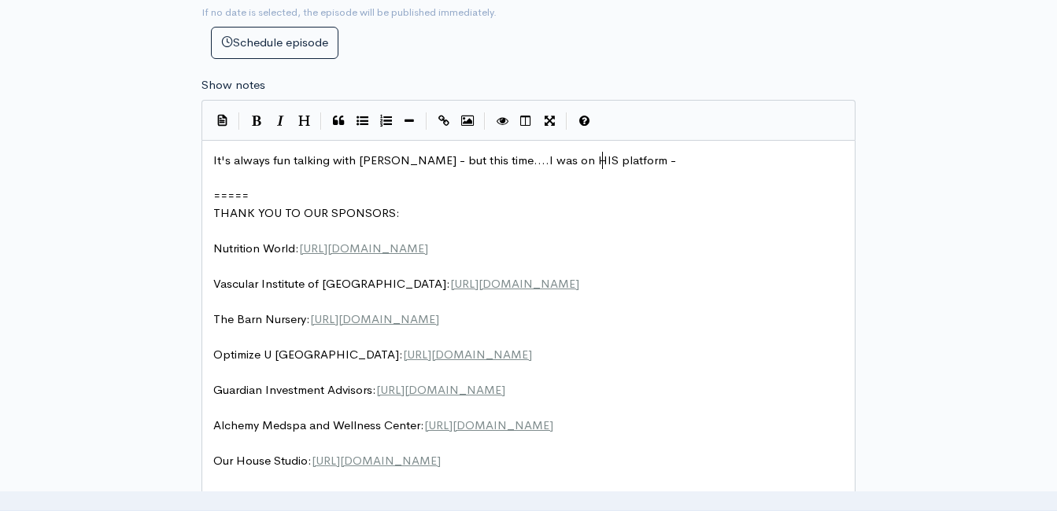
scroll to position [6, 91]
type textarea "one of his"
type textarea "HIS platforms!"
type textarea "- C"
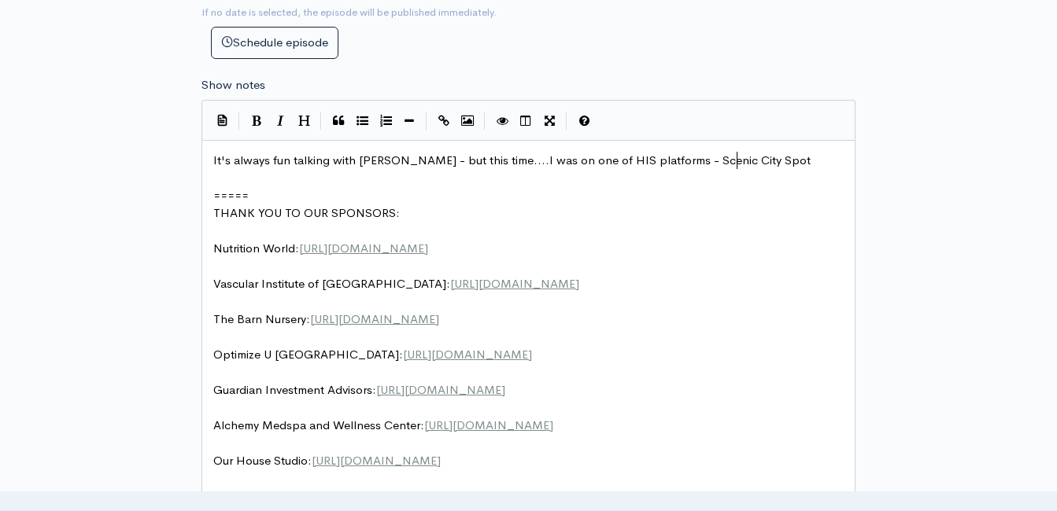
type textarea "Scenic City Spotf"
type textarea "oli"
type textarea "light! wE"
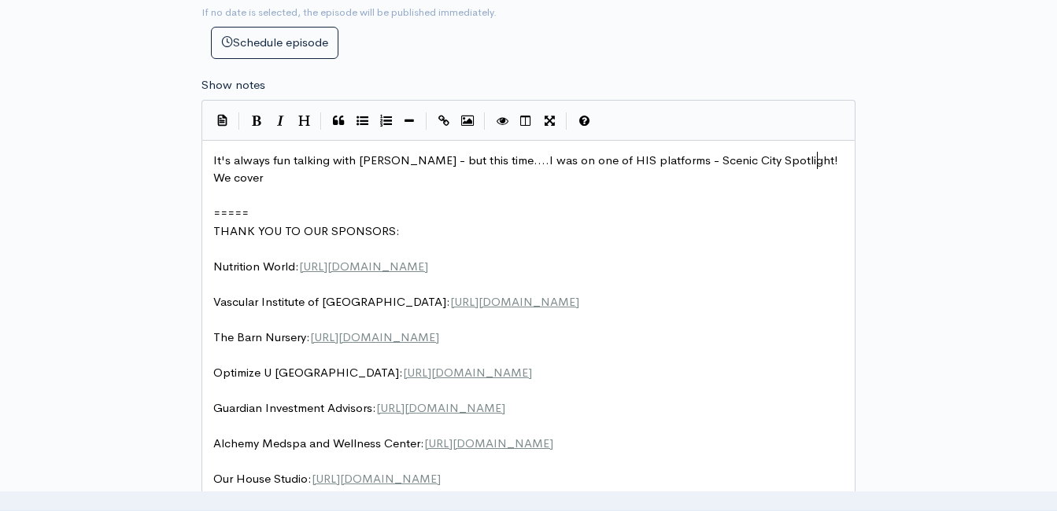
type textarea "We coverd"
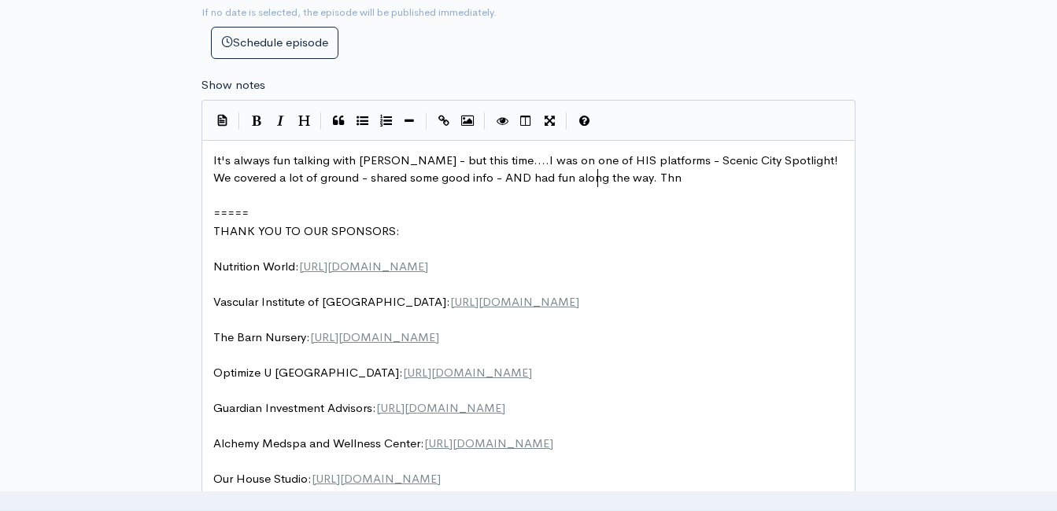
type textarea "ed a lot of ground - shared some good info - AND had fun along the way. Thnk"
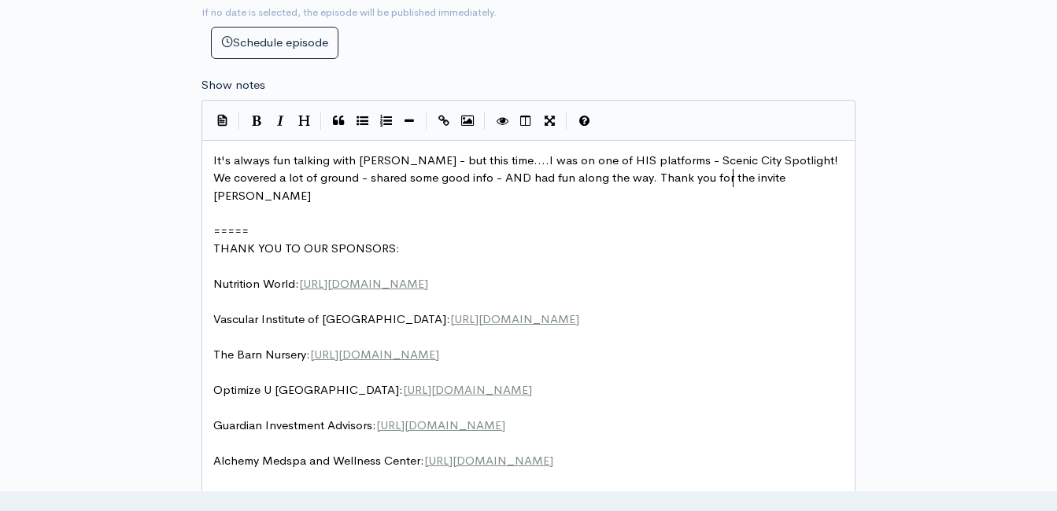
type textarea "ank you for the invite [PERSON_NAME]!"
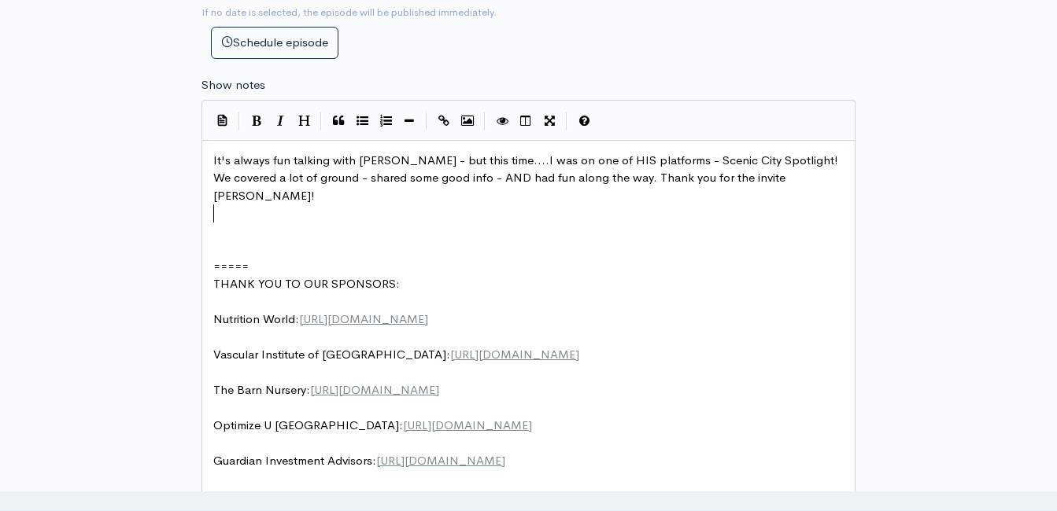
scroll to position [944, 0]
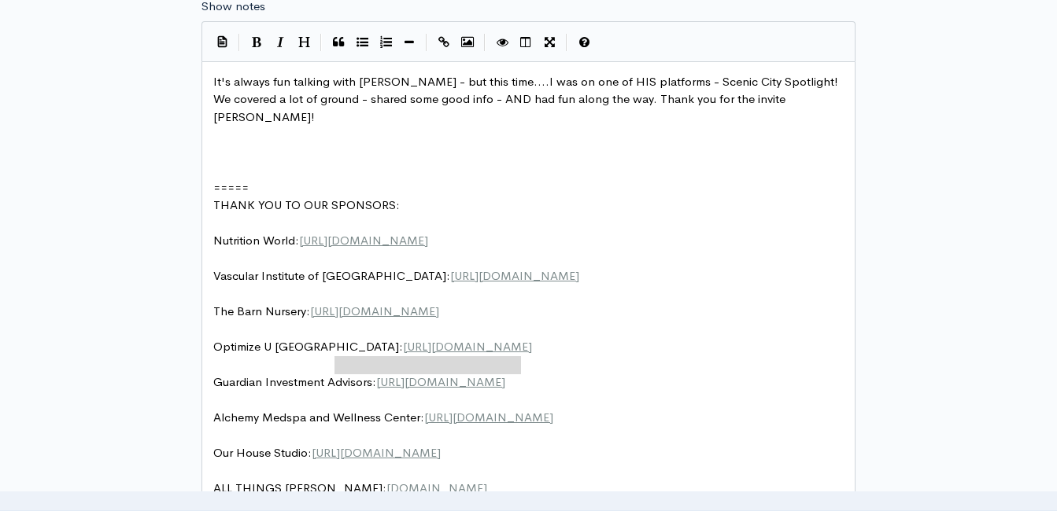
type textarea "Investment Advisors: [URL][DOMAIN_NAME]"
drag, startPoint x: 536, startPoint y: 364, endPoint x: 217, endPoint y: 367, distance: 318.7
type textarea "​"
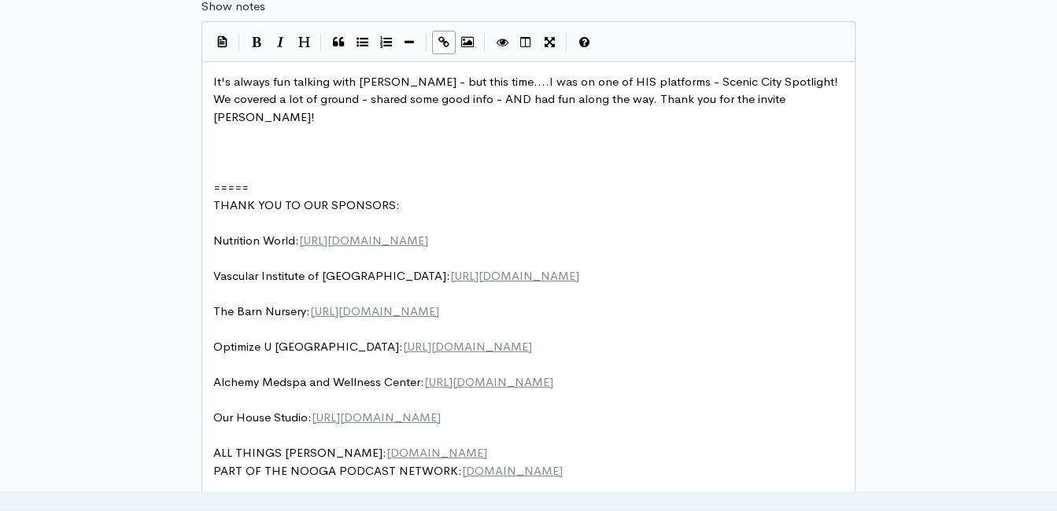
click at [304, 126] on pre "​" at bounding box center [534, 135] width 648 height 18
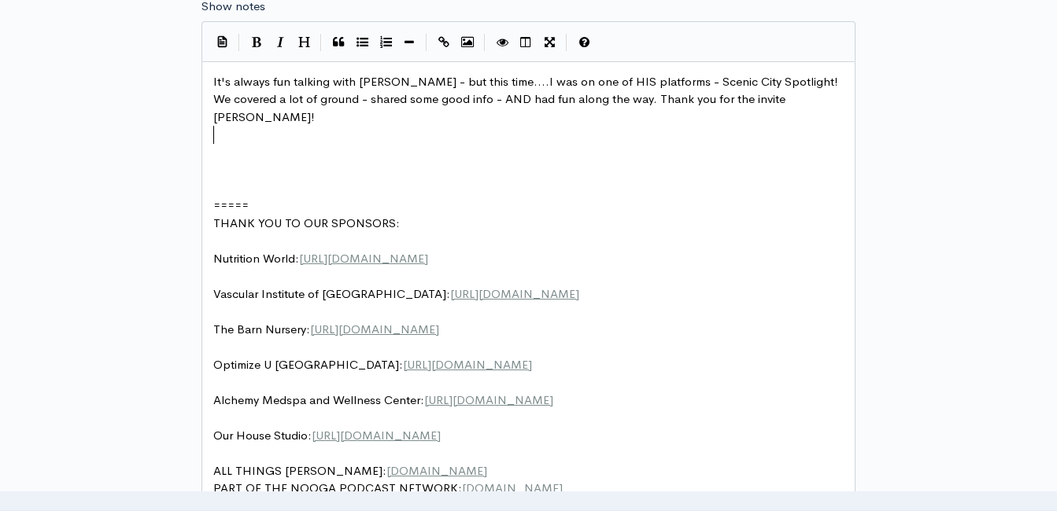
scroll to position [1, 0]
type textarea "Find our mor"
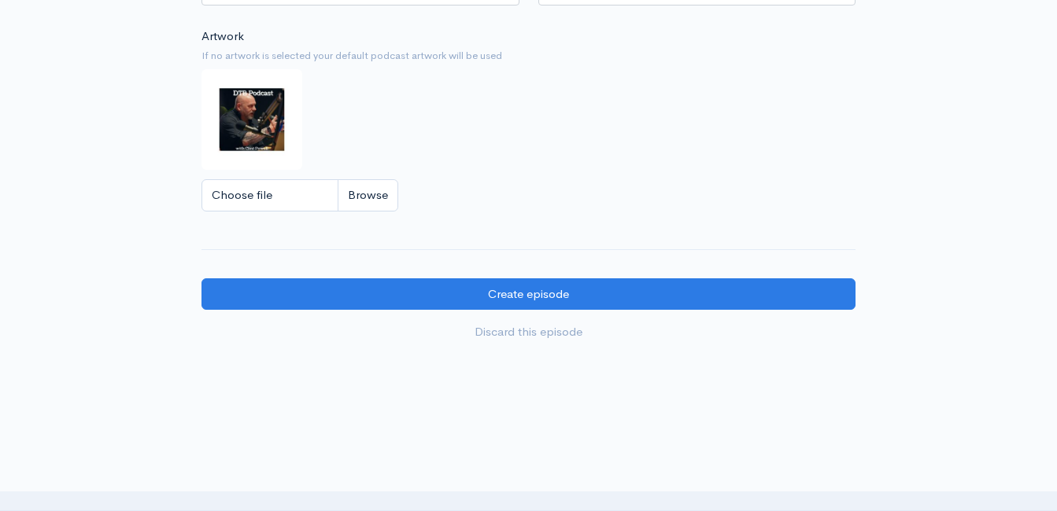
scroll to position [1731, 0]
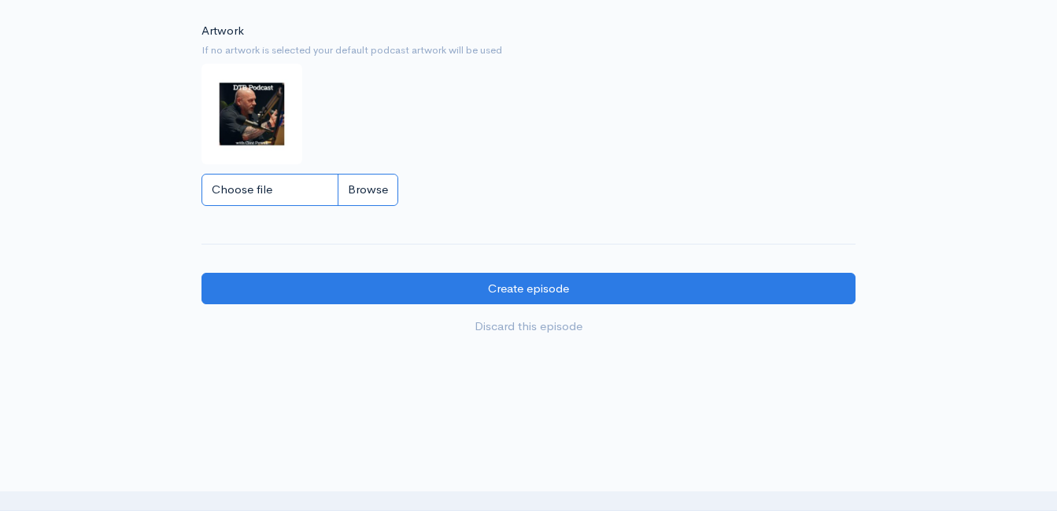
click at [364, 185] on input "Choose file" at bounding box center [299, 190] width 197 height 32
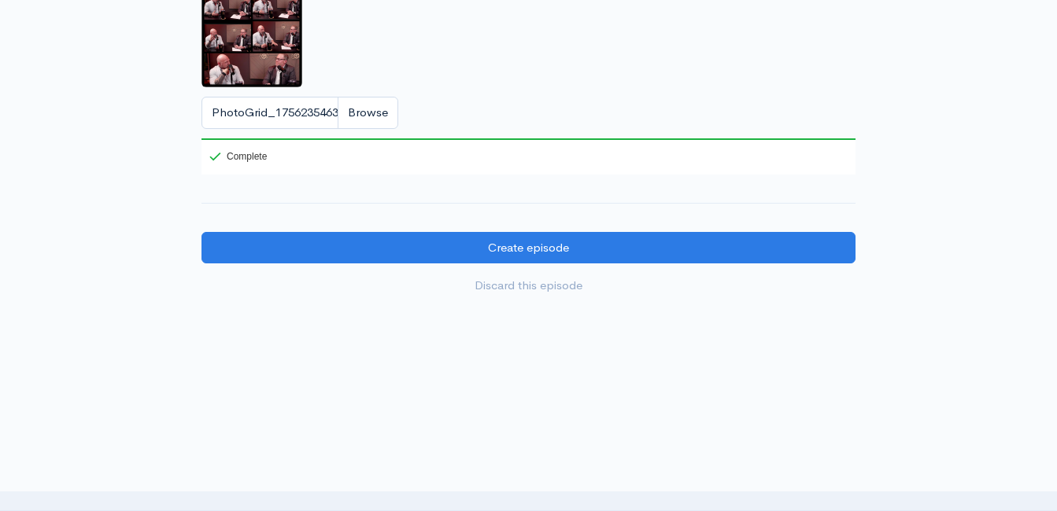
scroll to position [1810, 0]
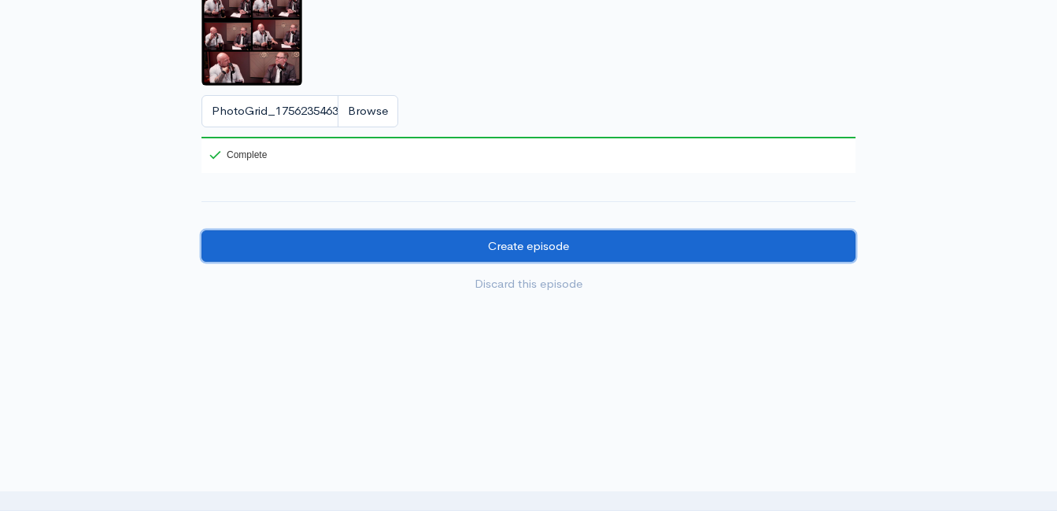
click at [666, 244] on input "Create episode" at bounding box center [528, 247] width 654 height 32
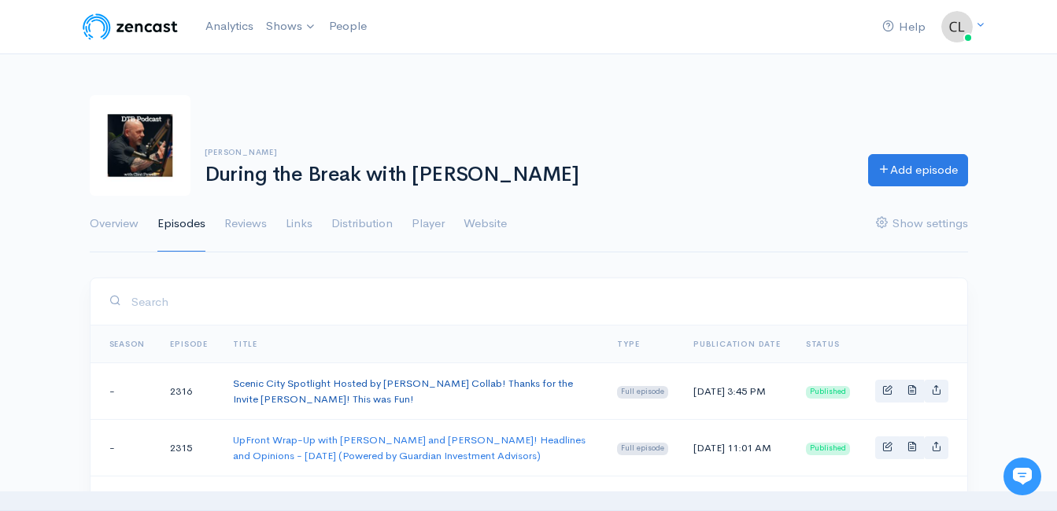
click at [292, 386] on link "Scenic City Spotlight Hosted by [PERSON_NAME] Collab! Thanks for the Invite [PE…" at bounding box center [403, 391] width 340 height 29
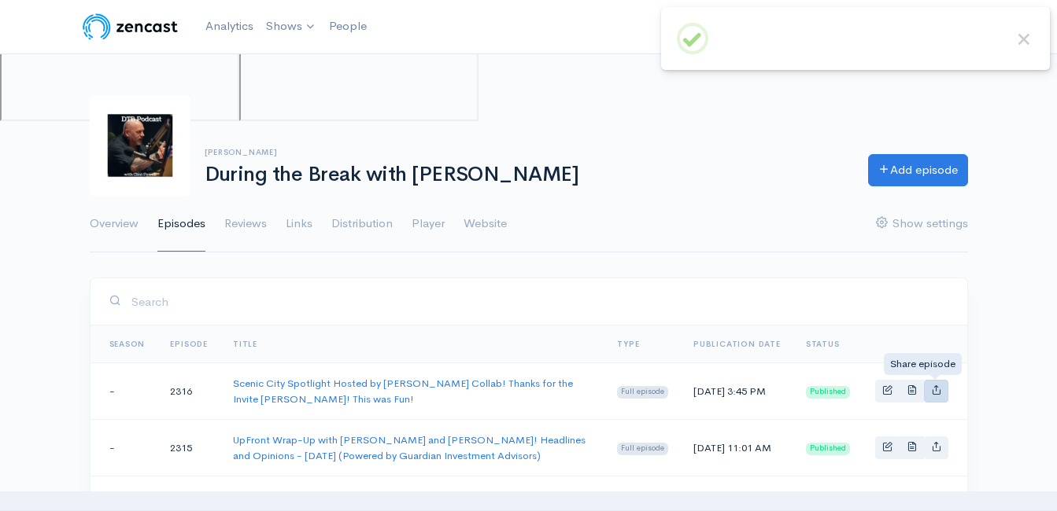
click at [936, 389] on icon "Basic example" at bounding box center [936, 390] width 10 height 10
type input "https://during-the-break.zencast.website/episodes/scenic-city-spotlight-hosted-…"
type input "https://media.zencast.fm/during-the-break/8ccd0efc-e61e-490b-a4d2-f359b344f5ad.…"
type input "<iframe src='https://share.zencast.fm/embed/episode/8ccd0efc-e61e-490b-a4d2-f35…"
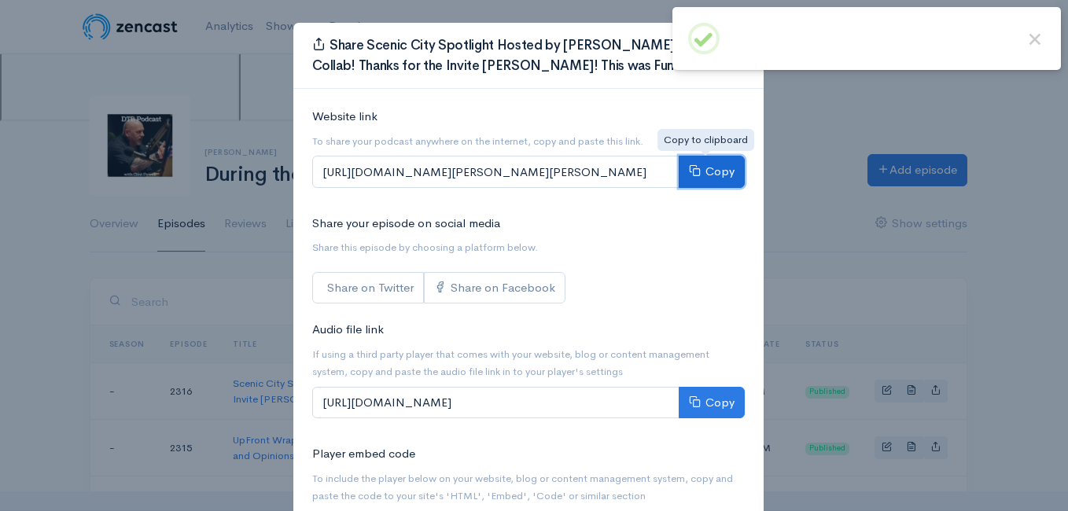
click at [701, 173] on button "Copy" at bounding box center [712, 172] width 66 height 32
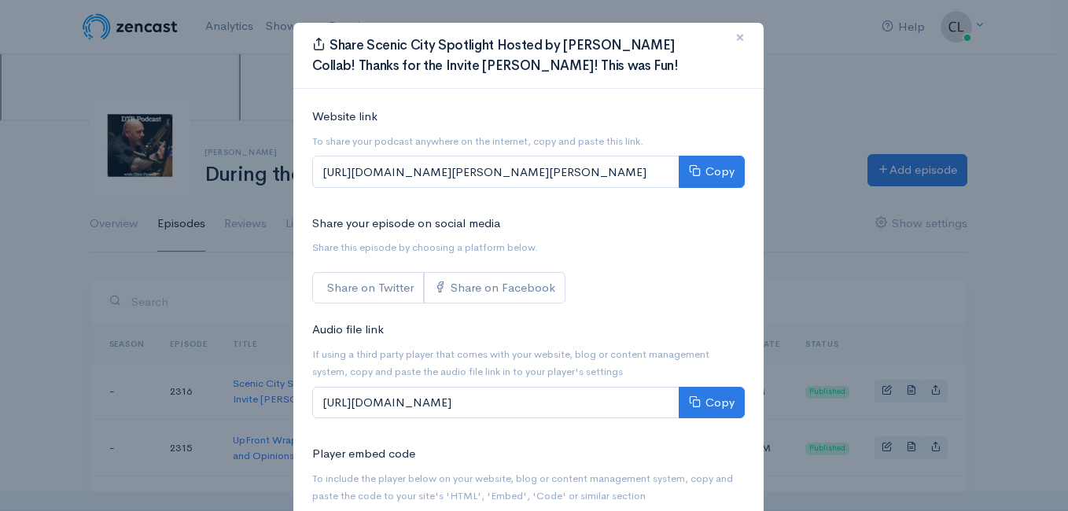
click at [736, 39] on span "×" at bounding box center [740, 37] width 9 height 23
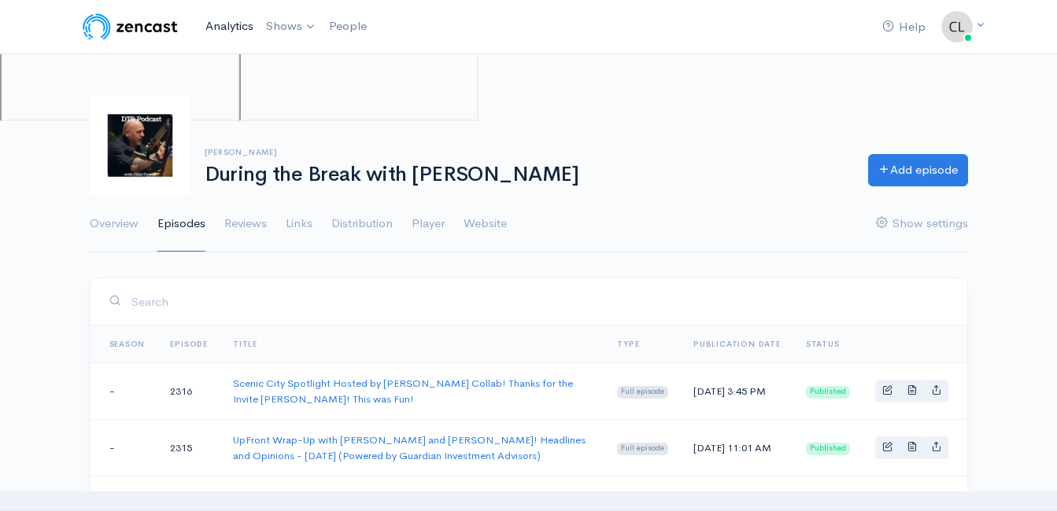
click at [242, 28] on link "Analytics" at bounding box center [229, 26] width 61 height 34
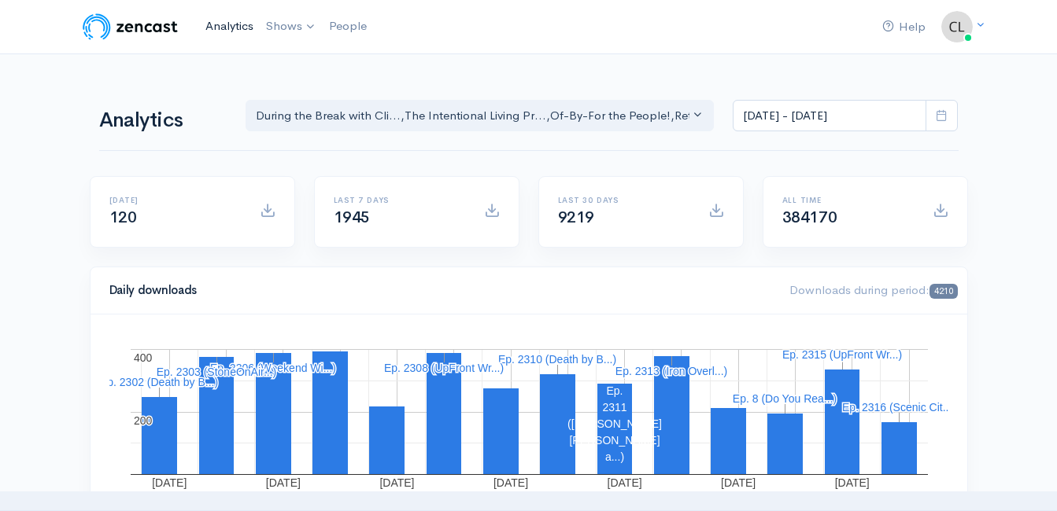
click at [219, 39] on link "Analytics" at bounding box center [229, 26] width 61 height 34
